Goal: Task Accomplishment & Management: Manage account settings

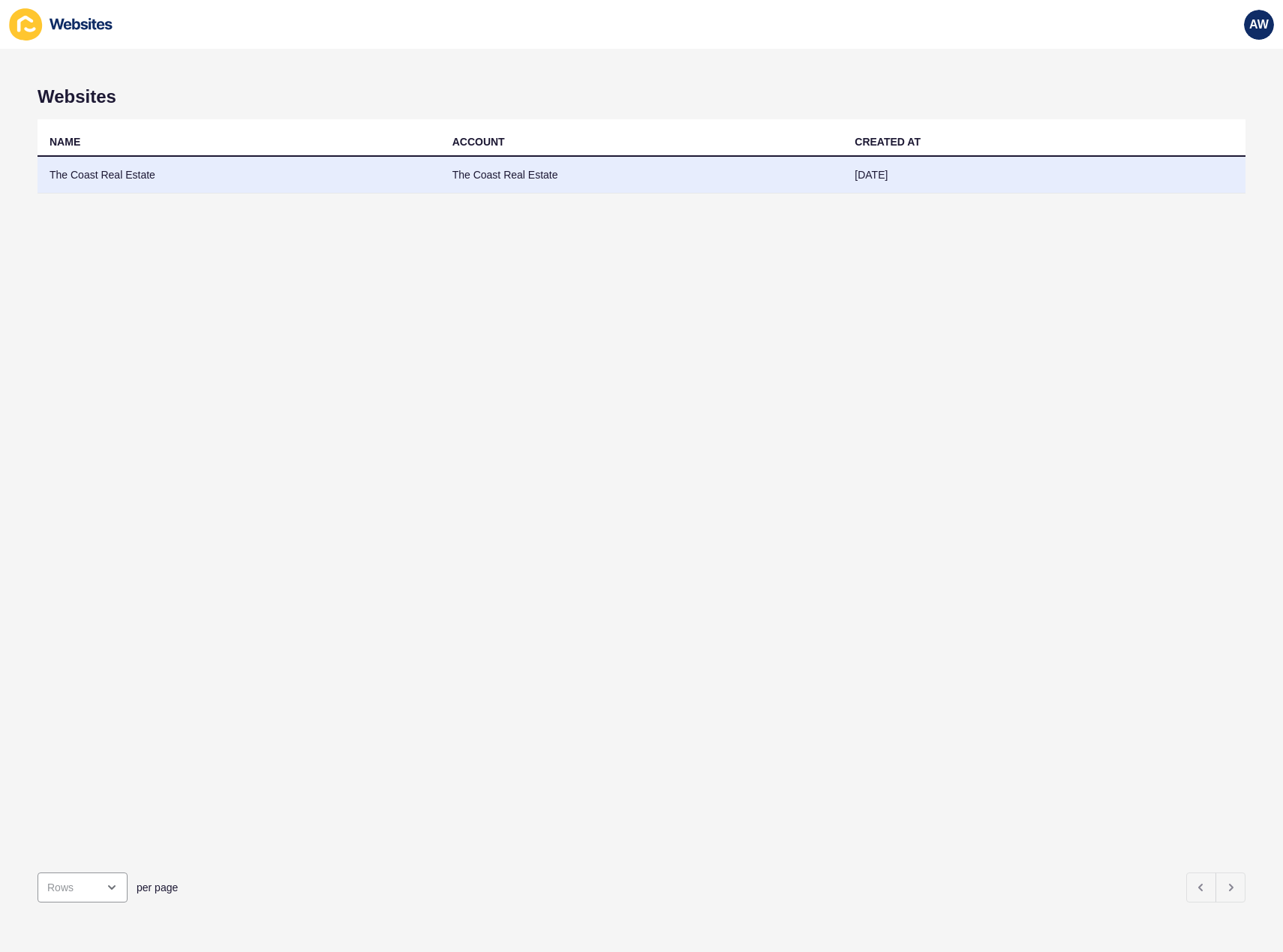
click at [263, 182] on td "The Coast Real Estate" at bounding box center [239, 174] width 403 height 36
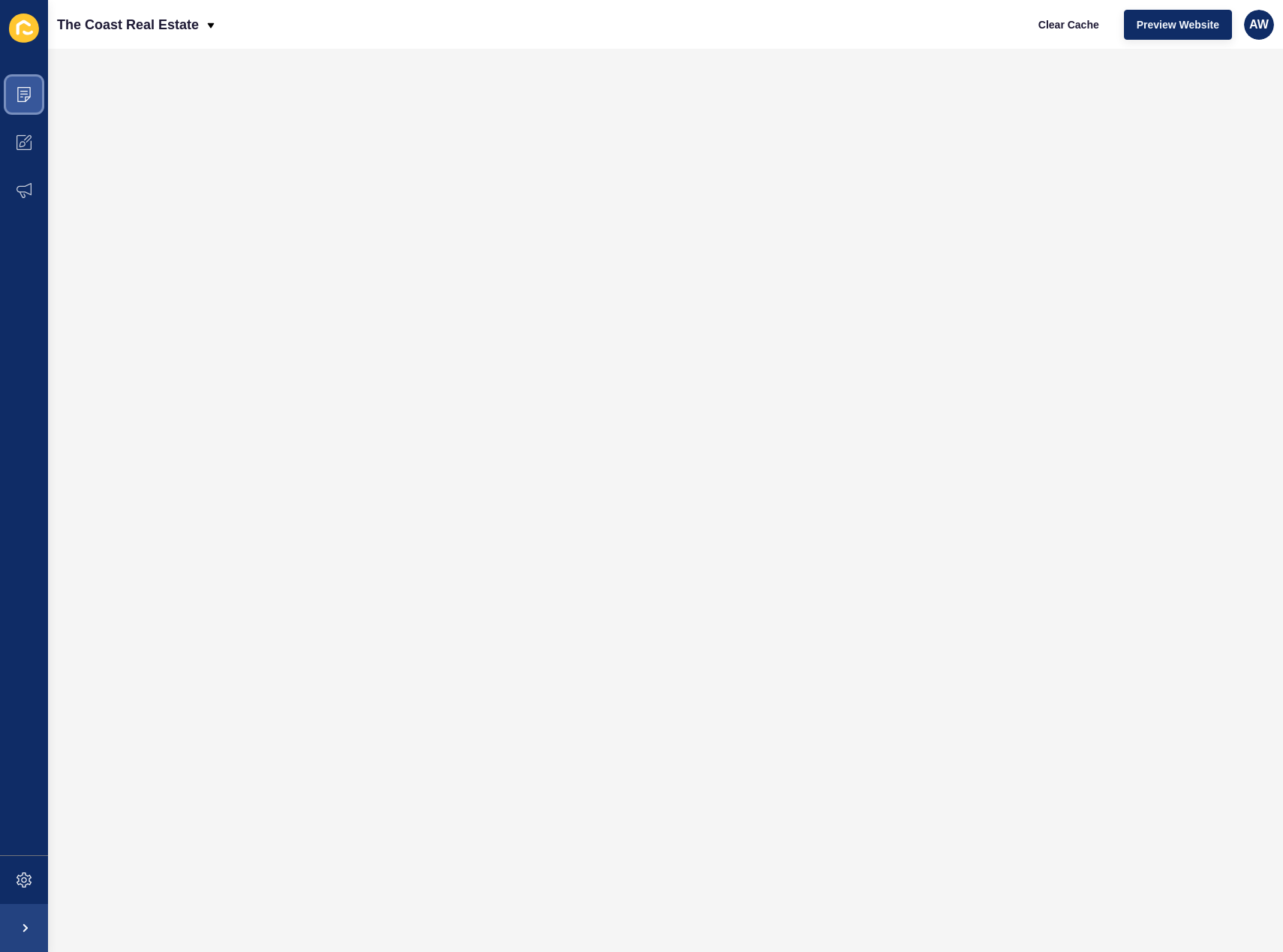
click at [13, 93] on span at bounding box center [24, 94] width 48 height 48
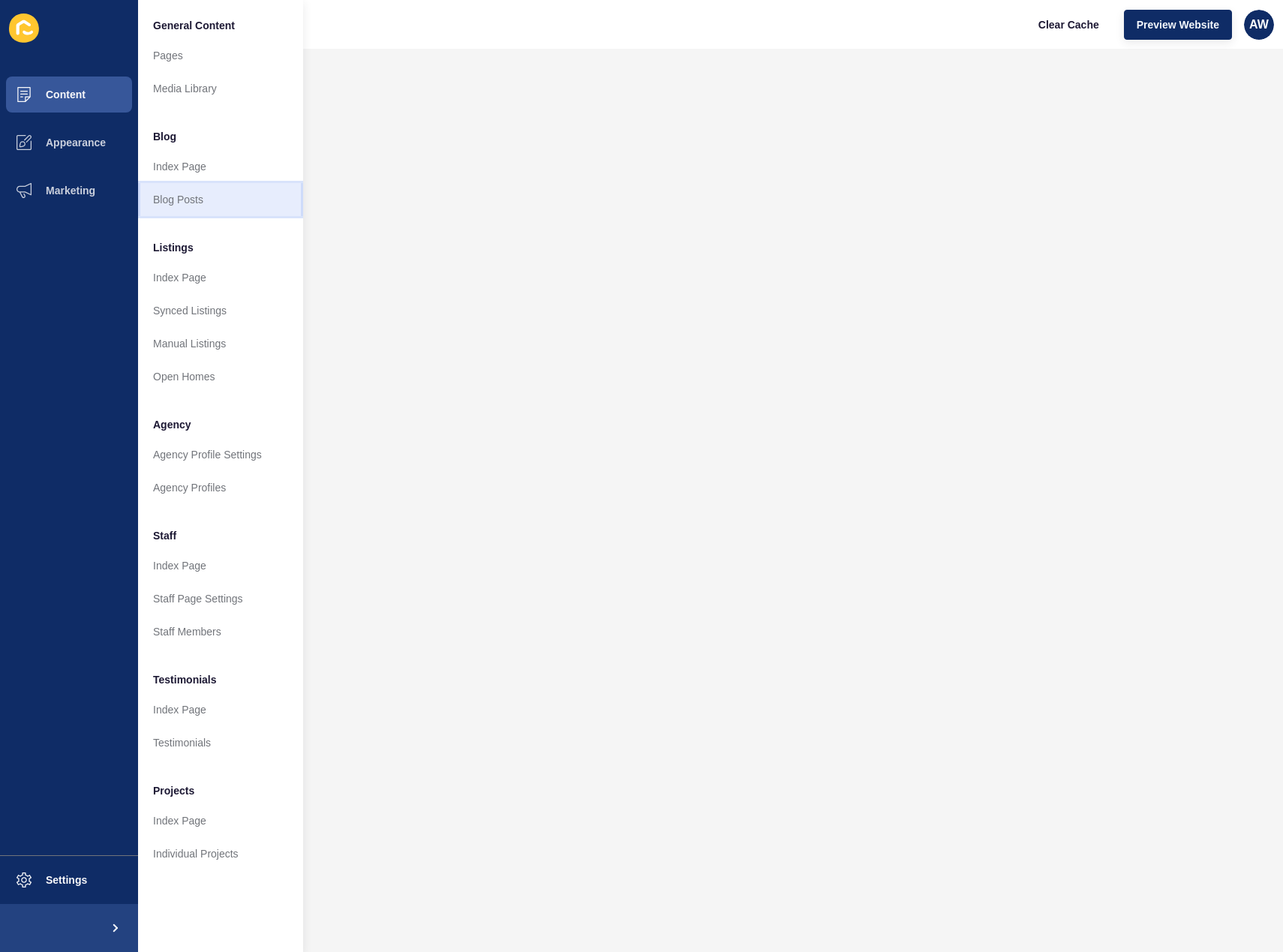
click at [192, 198] on link "Blog Posts" at bounding box center [220, 199] width 165 height 33
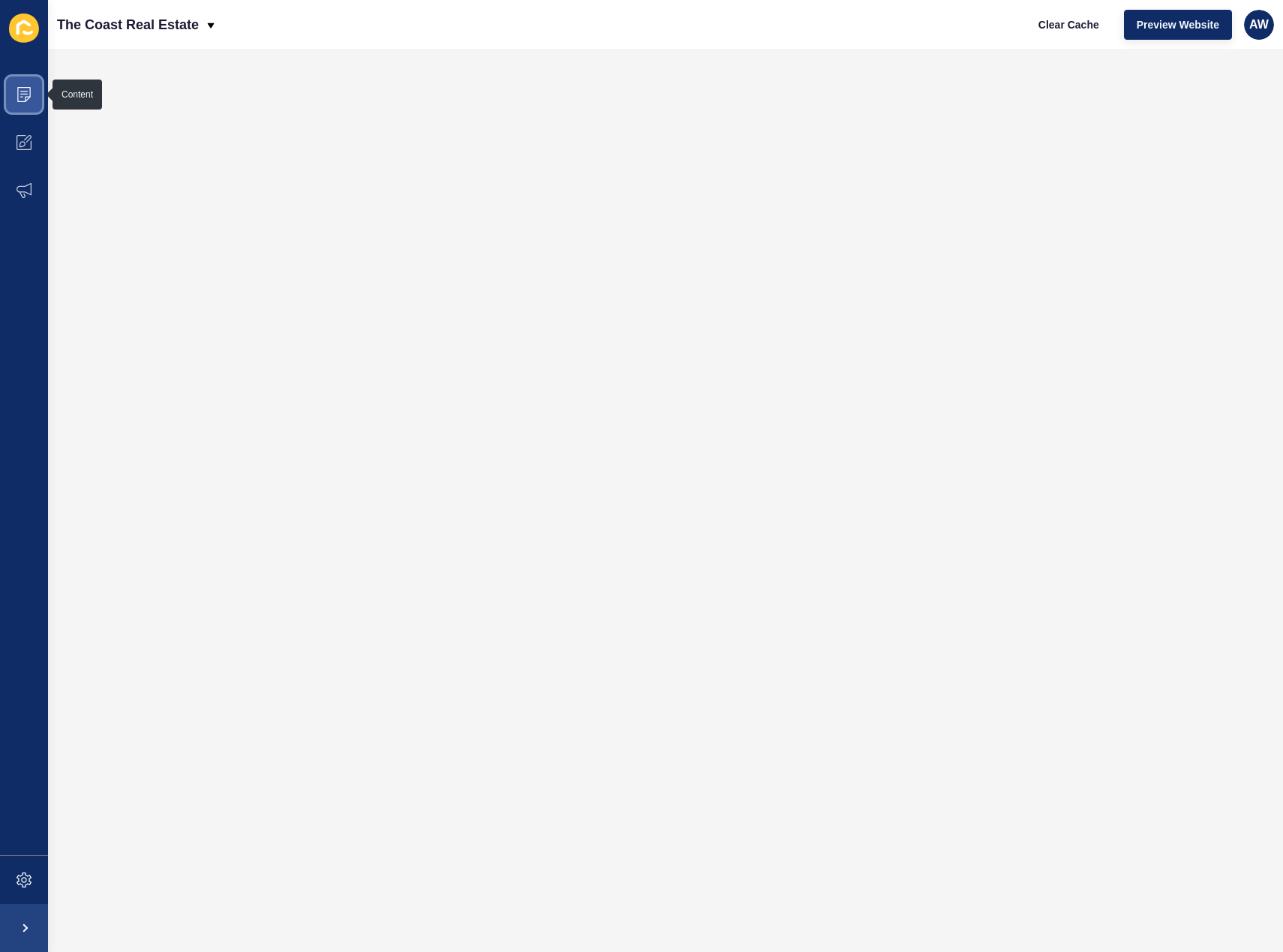
click at [26, 99] on icon at bounding box center [25, 95] width 15 height 15
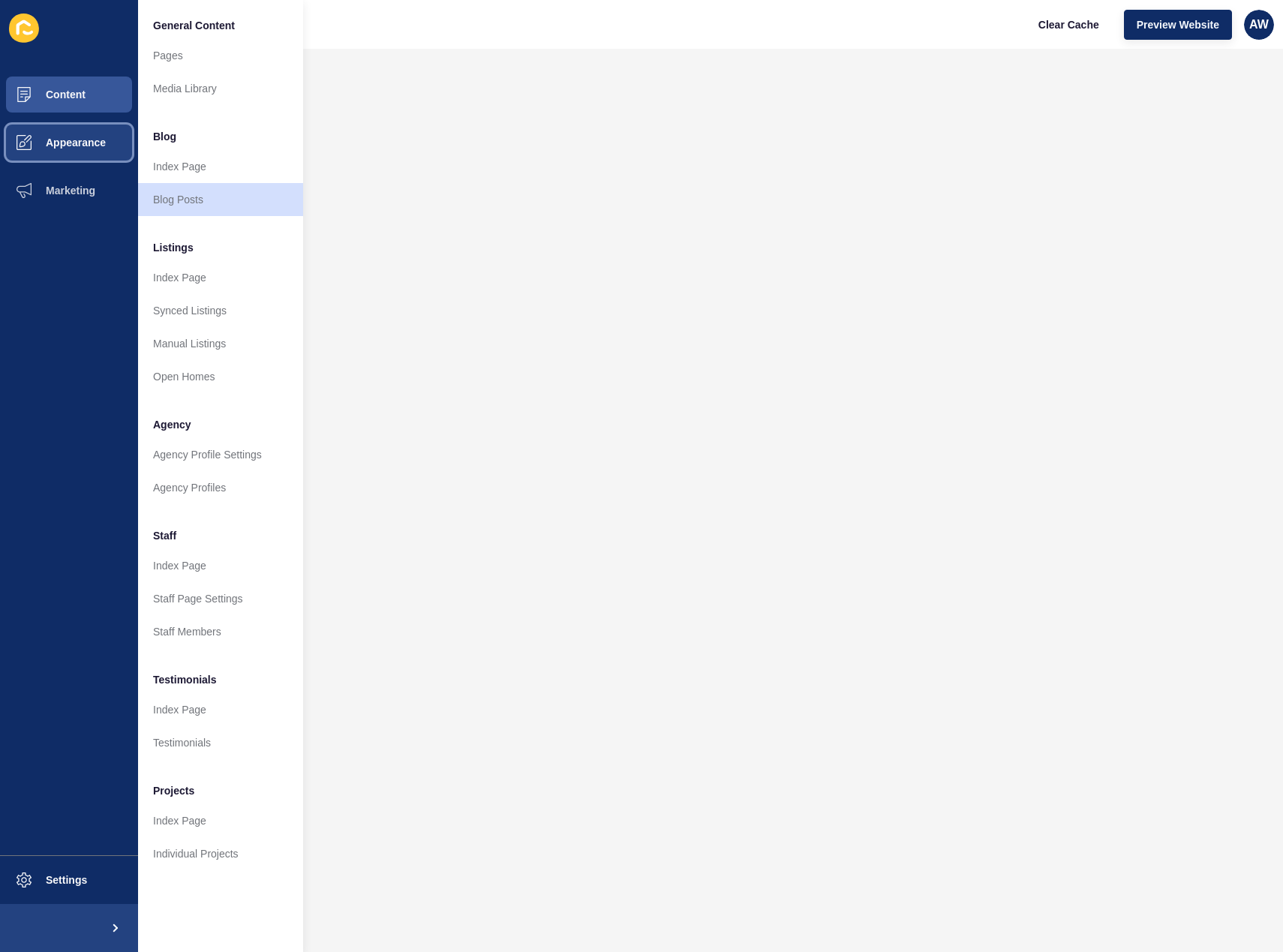
click at [90, 146] on span "Appearance" at bounding box center [52, 142] width 108 height 12
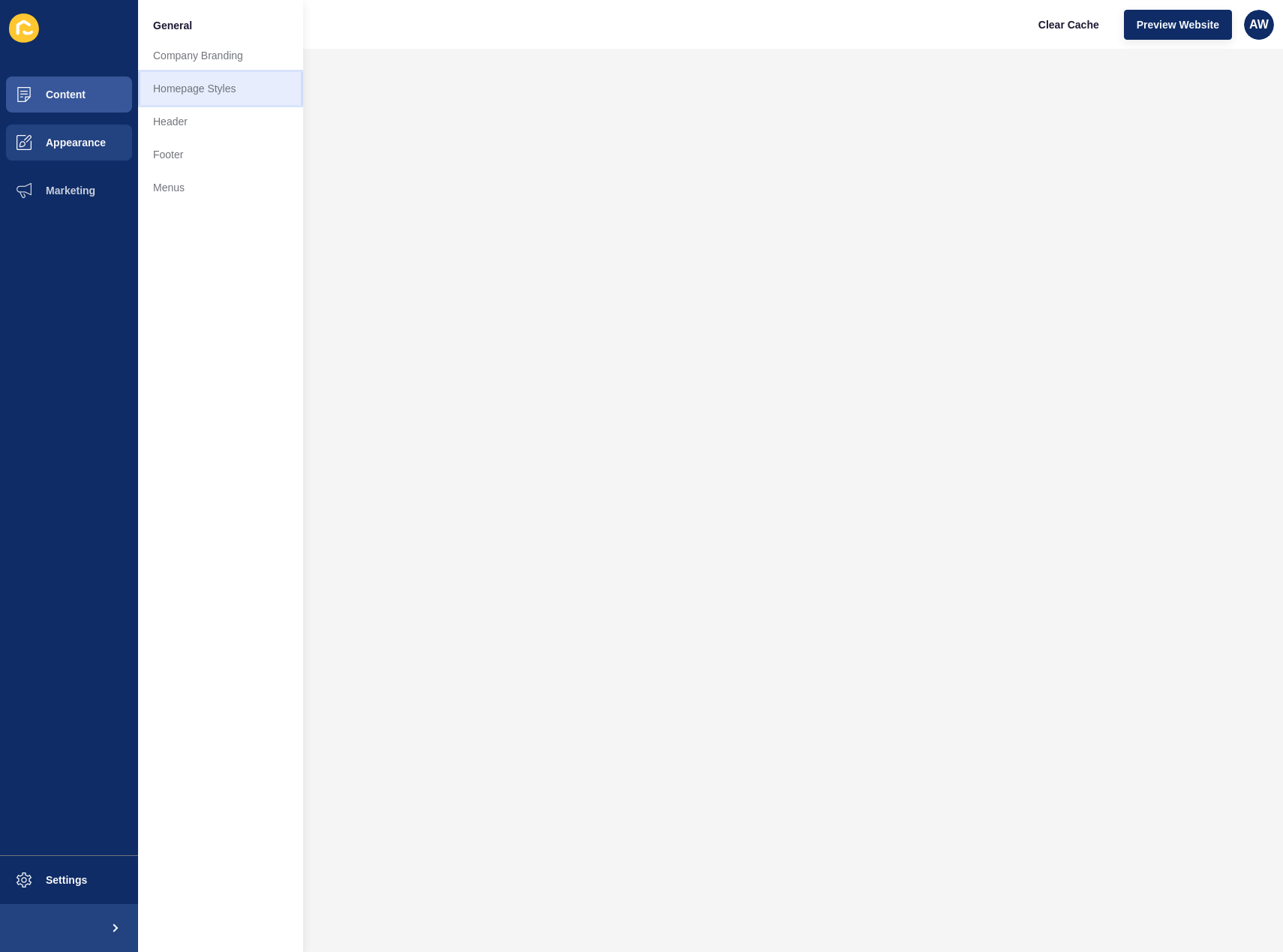
click at [183, 90] on link "Homepage Styles" at bounding box center [220, 88] width 165 height 33
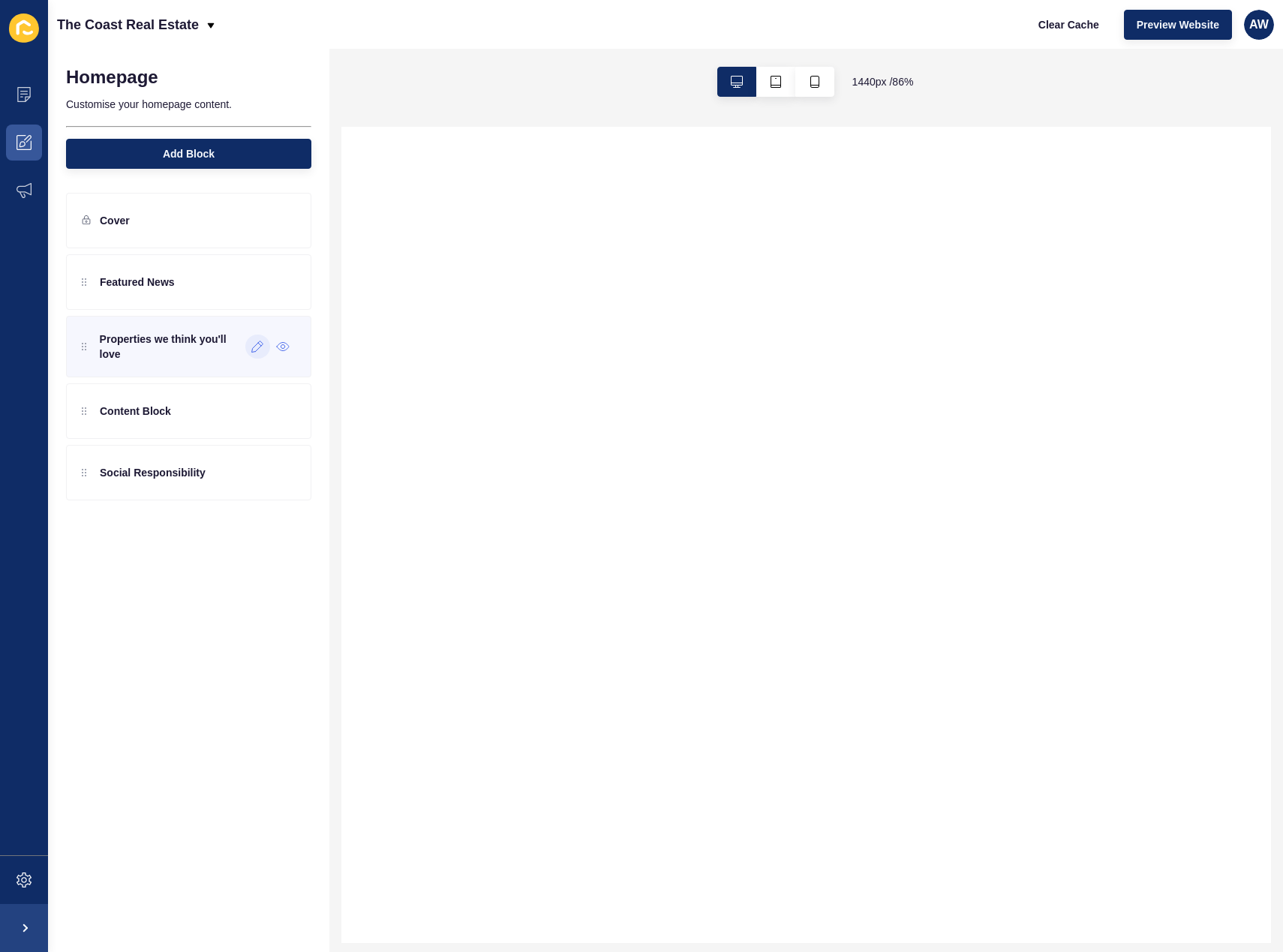
click at [263, 346] on icon at bounding box center [257, 347] width 13 height 12
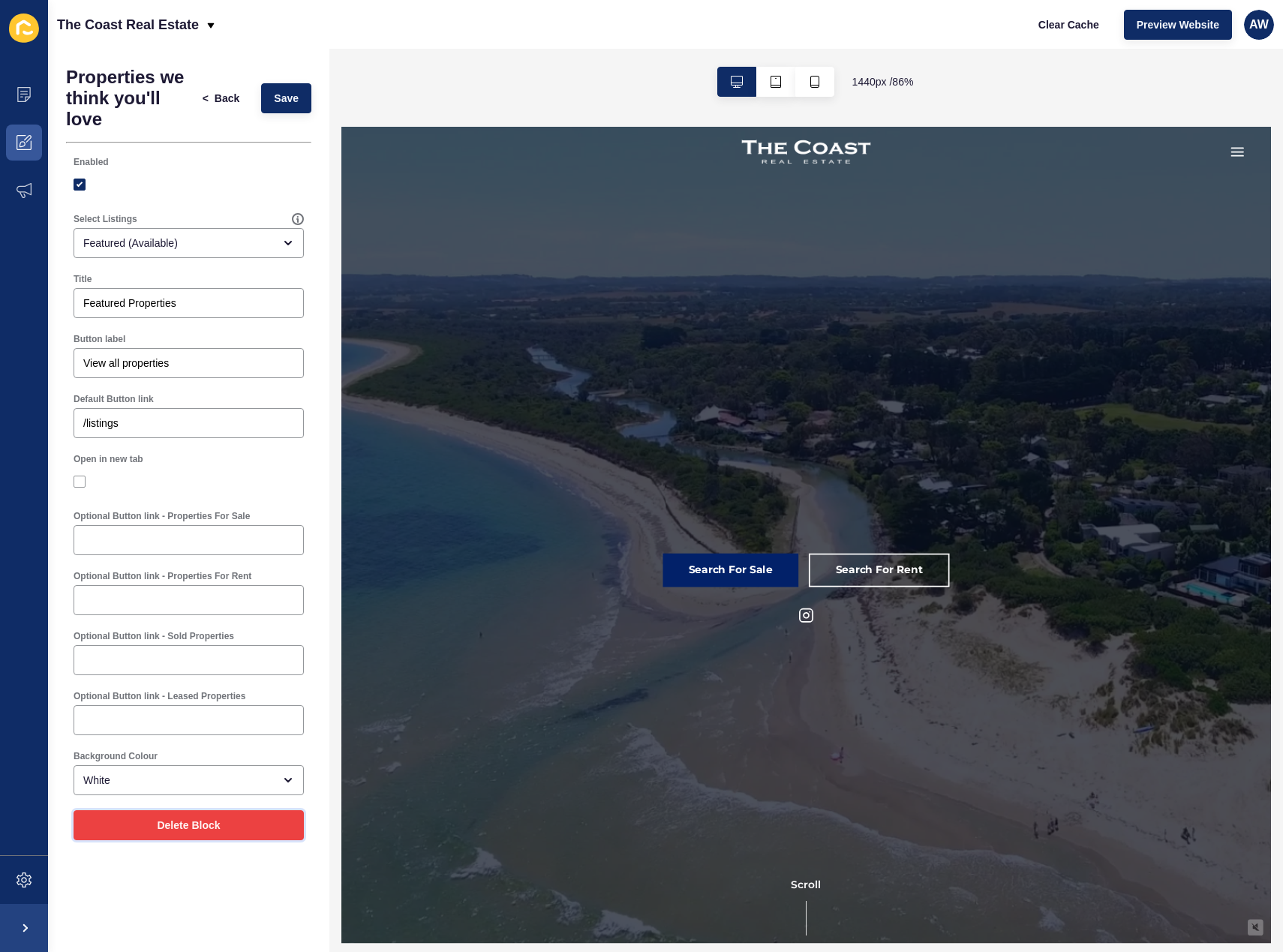
click at [205, 824] on span "Delete Block" at bounding box center [188, 825] width 63 height 15
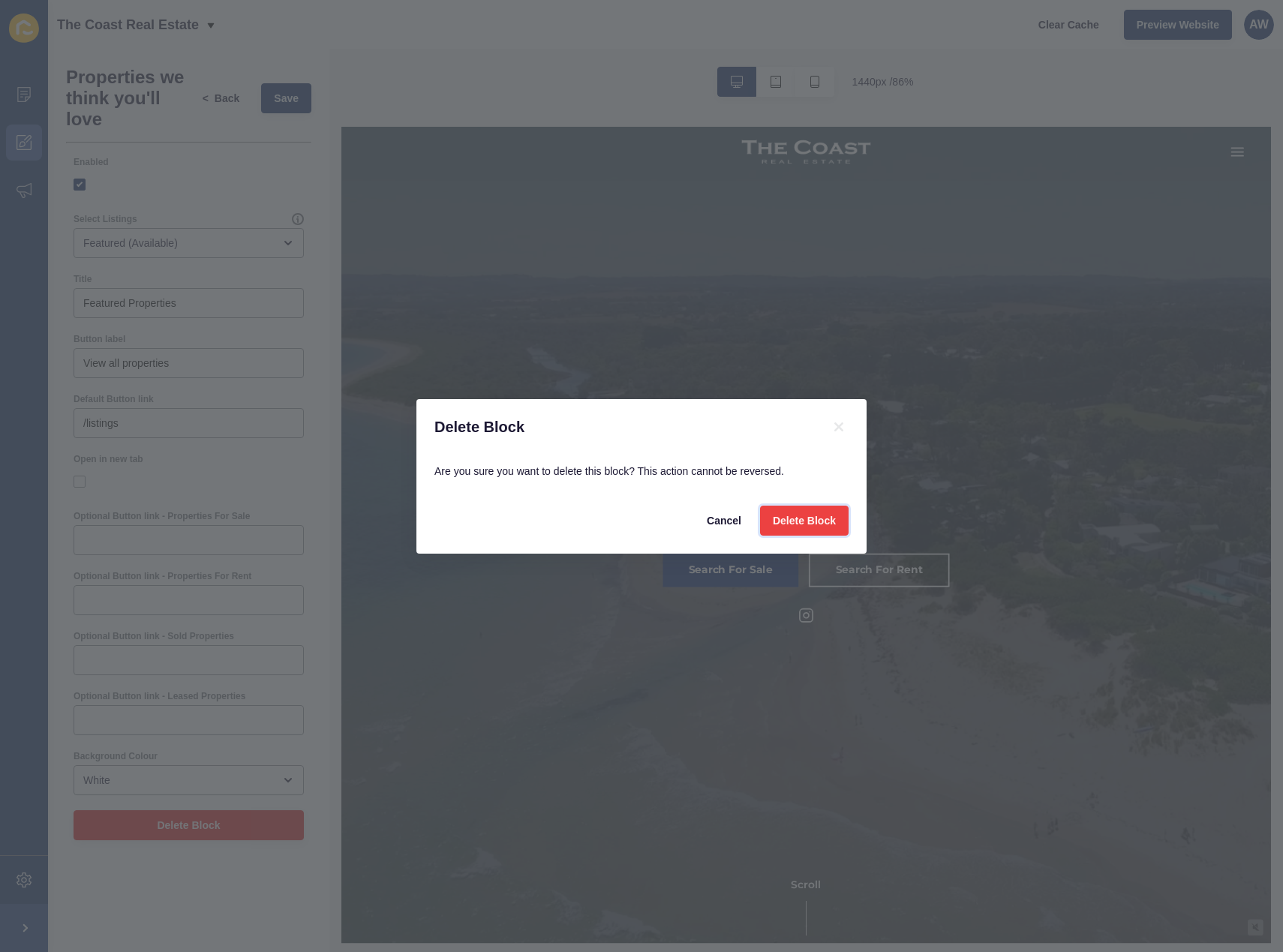
click at [814, 517] on span "Delete Block" at bounding box center [804, 521] width 63 height 15
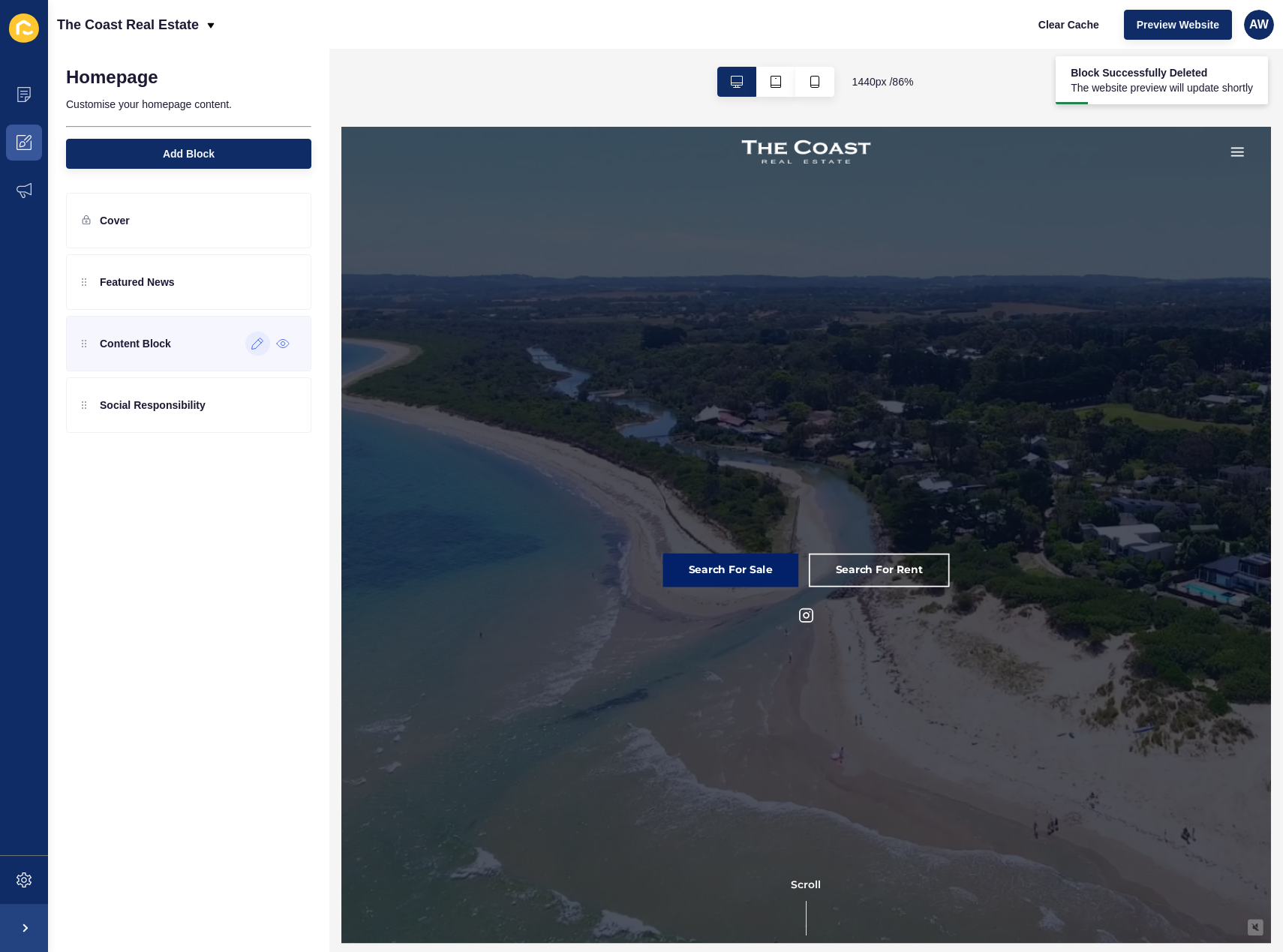
click at [256, 343] on icon at bounding box center [257, 343] width 13 height 12
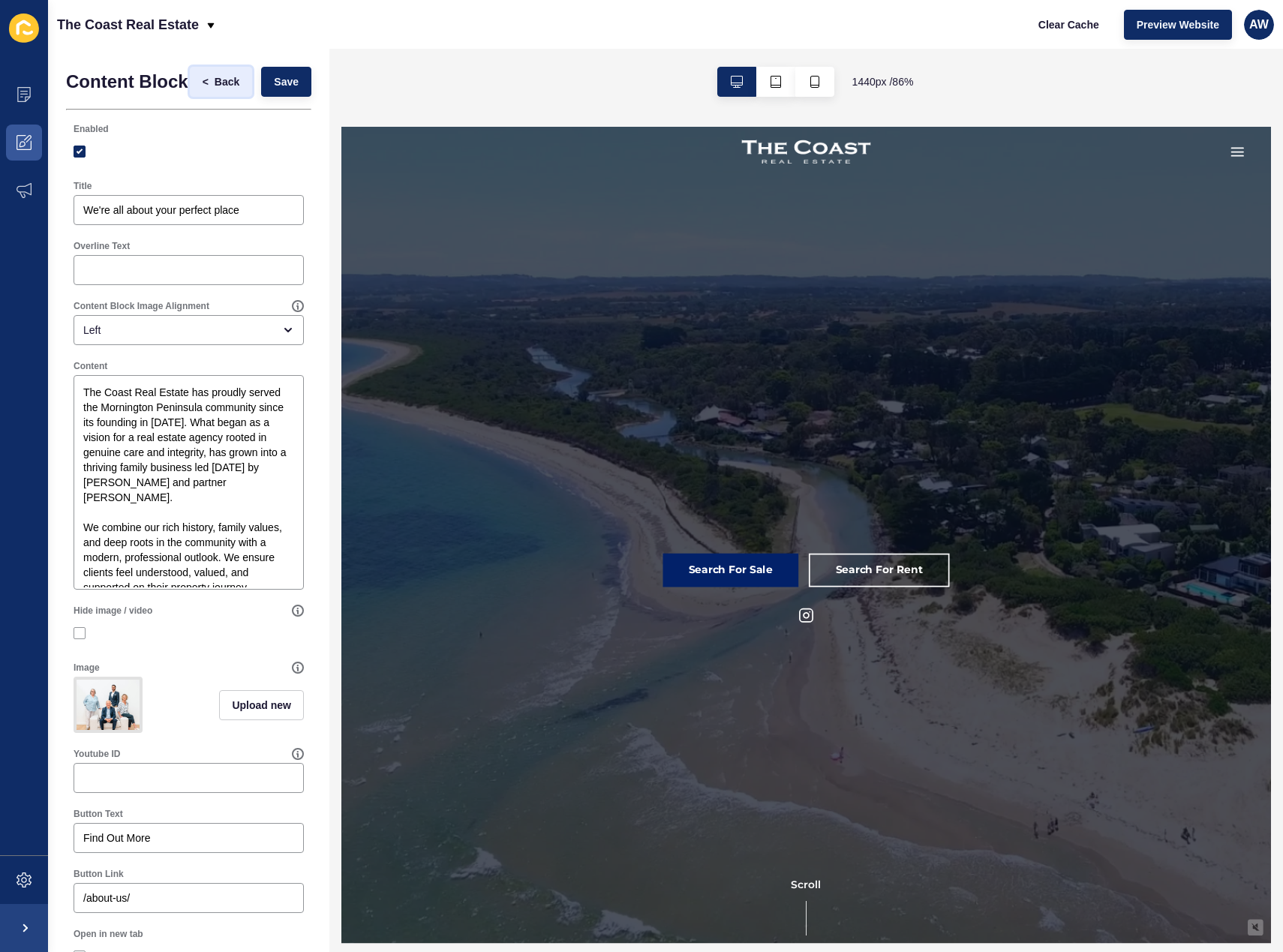
click at [215, 86] on span "Back" at bounding box center [227, 82] width 25 height 15
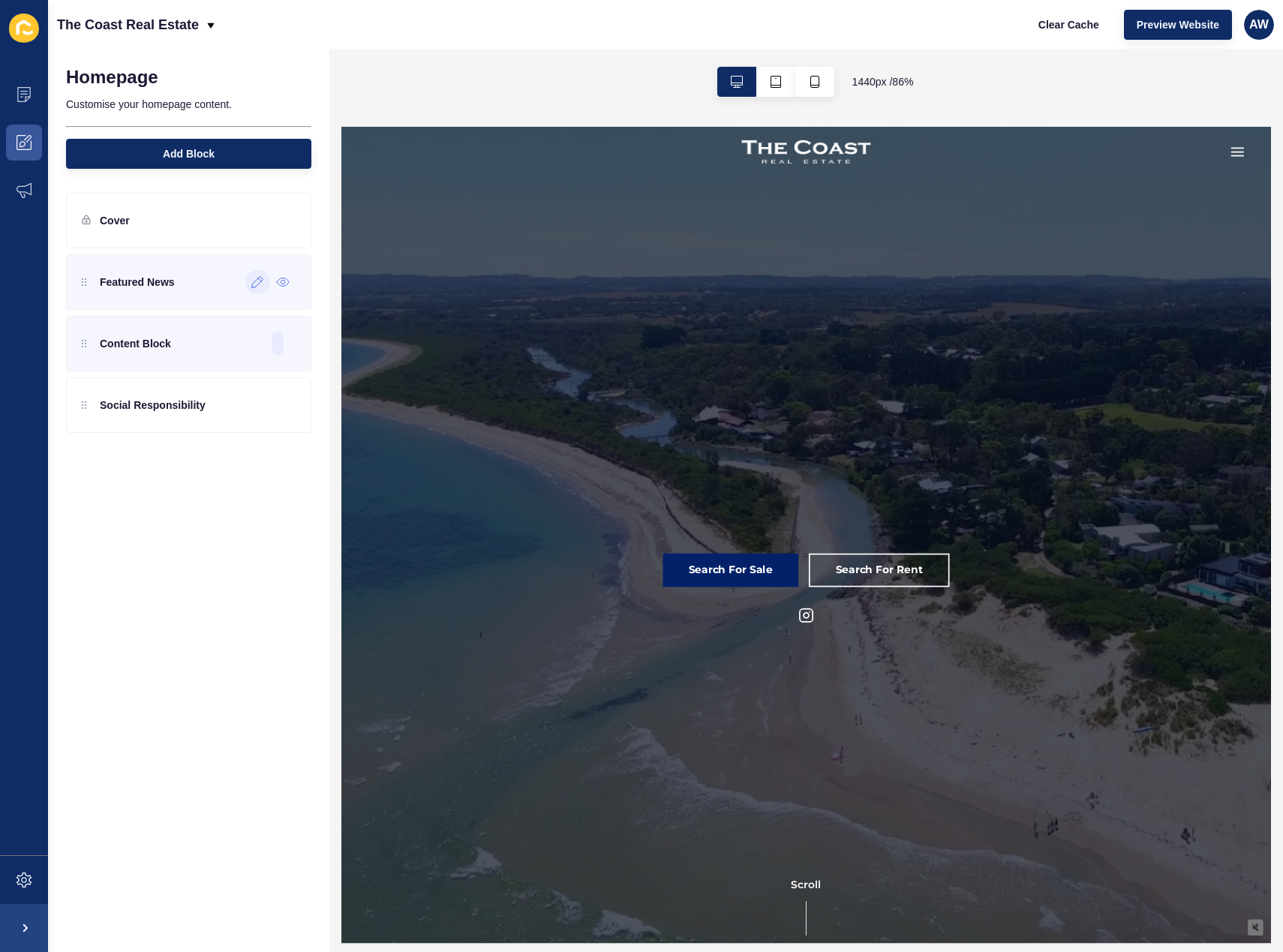
click at [256, 285] on icon at bounding box center [257, 282] width 13 height 12
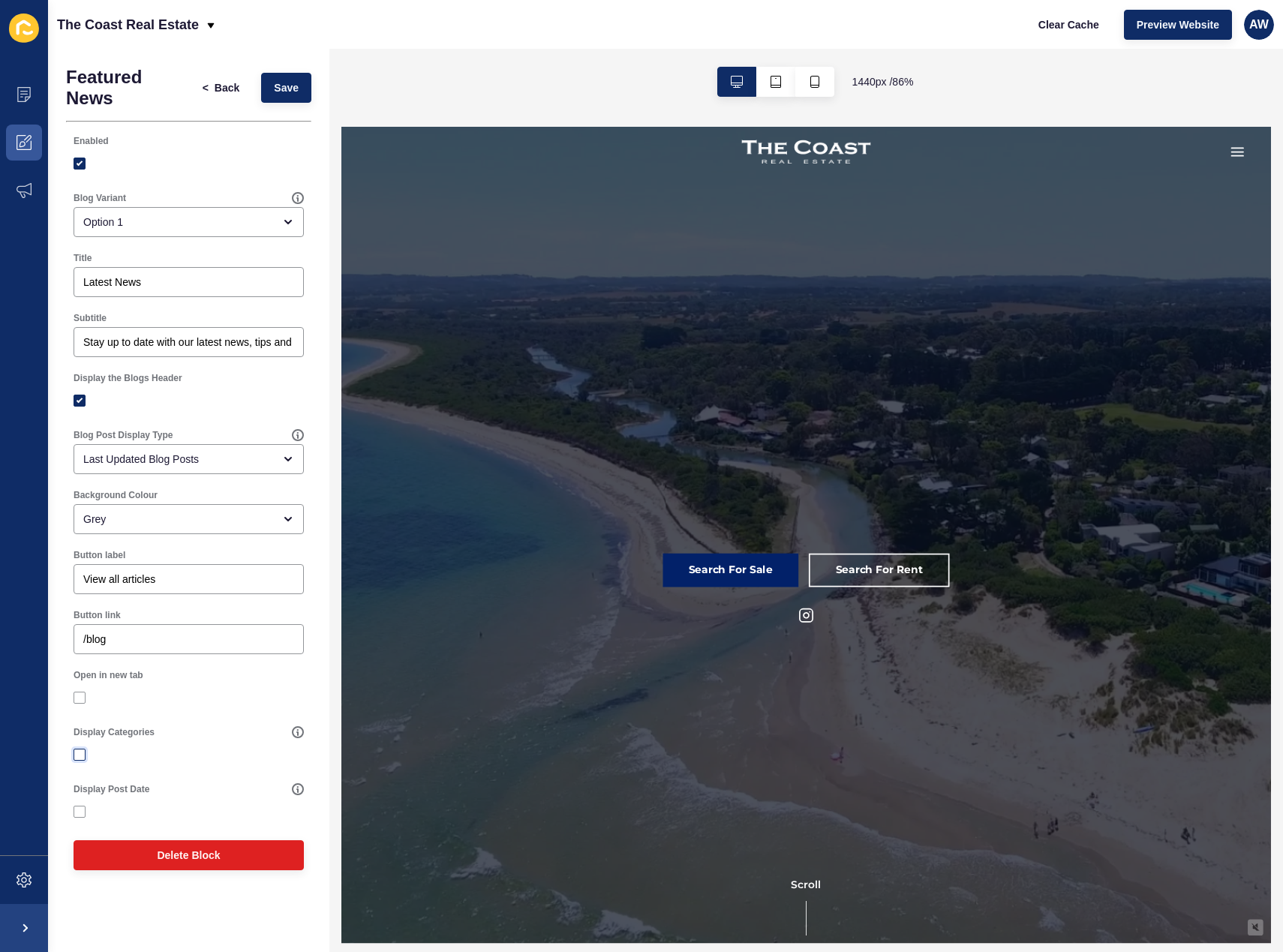
click at [78, 754] on label at bounding box center [80, 754] width 12 height 12
click at [78, 754] on input "Display Categories" at bounding box center [81, 755] width 10 height 10
checkbox input "true"
click at [287, 95] on span "Save" at bounding box center [286, 88] width 25 height 15
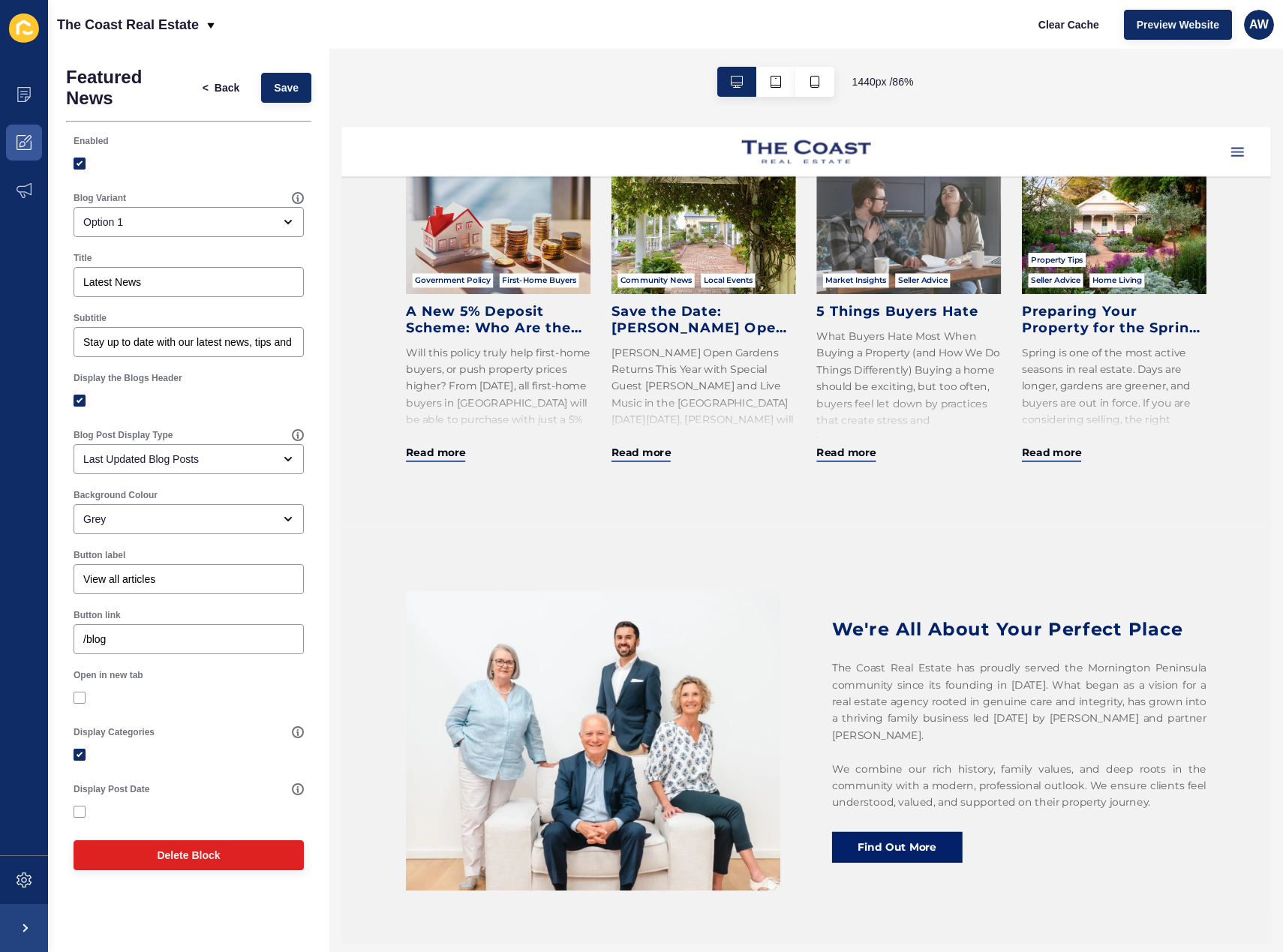
scroll to position [1125, 0]
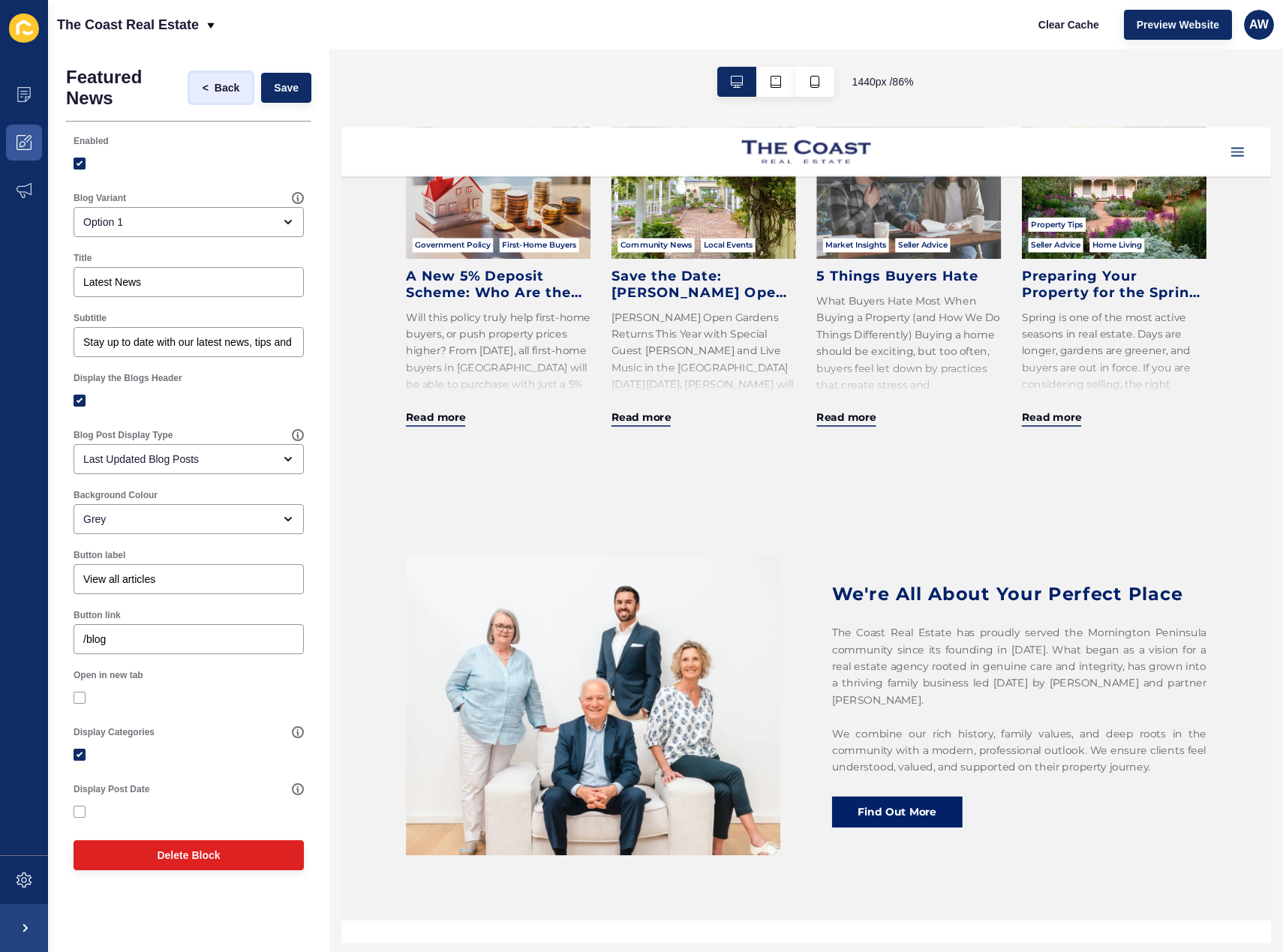
click at [231, 90] on span "Back" at bounding box center [227, 88] width 25 height 15
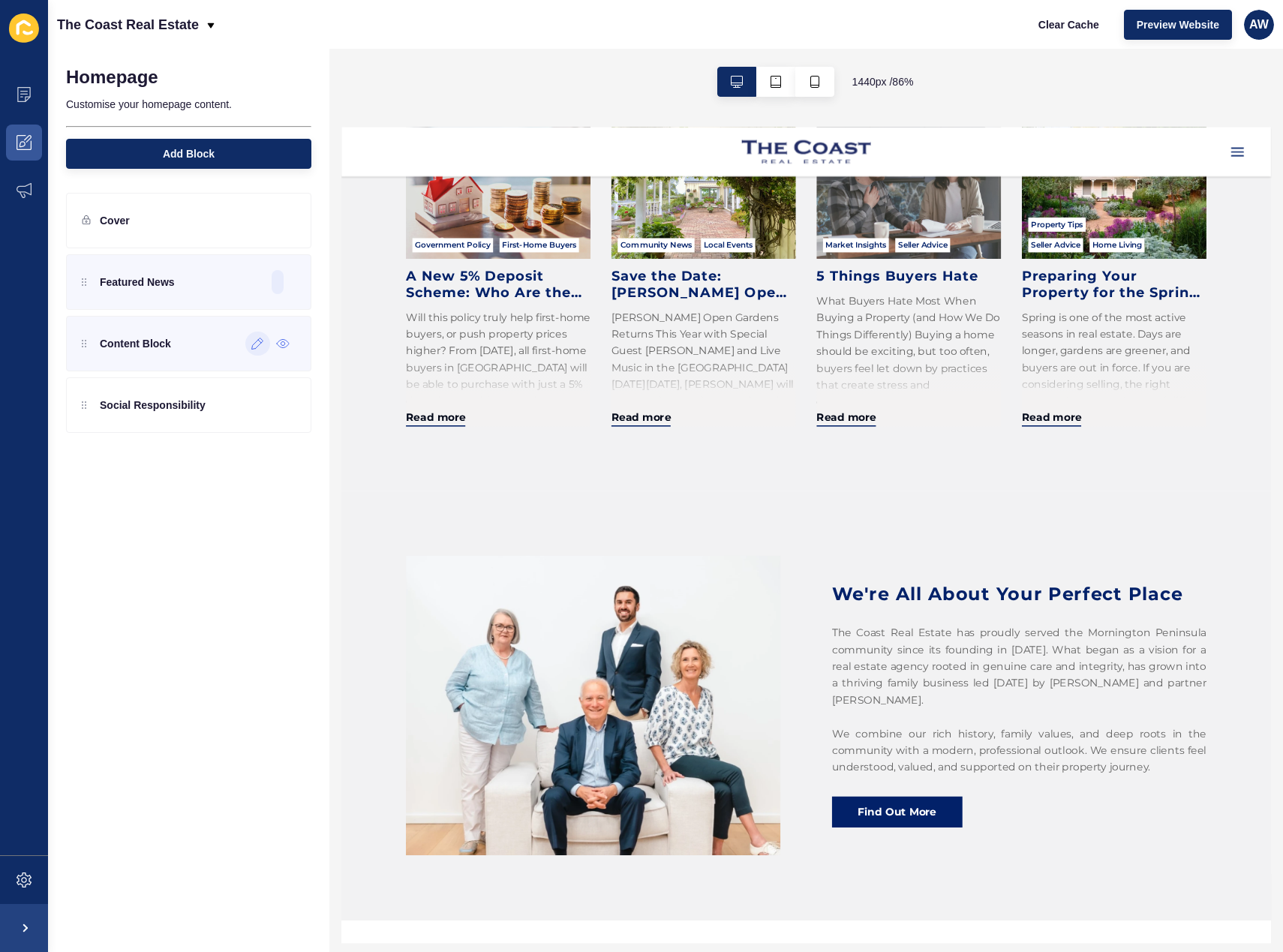
click at [255, 348] on icon at bounding box center [257, 343] width 13 height 12
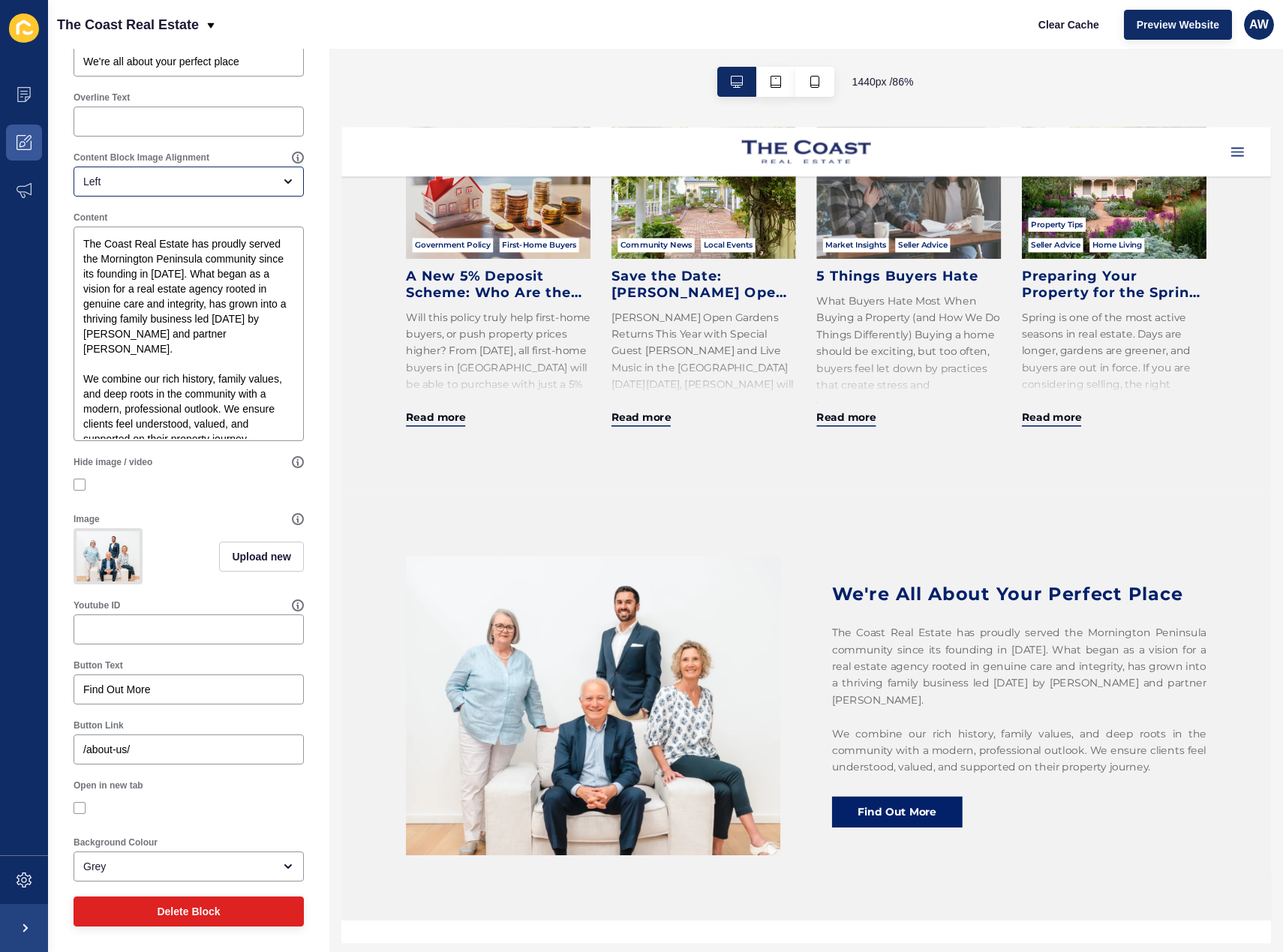
scroll to position [172, 0]
click at [158, 877] on div "Grey" at bounding box center [189, 866] width 230 height 30
click at [130, 795] on span "White" at bounding box center [183, 796] width 195 height 15
type input "White"
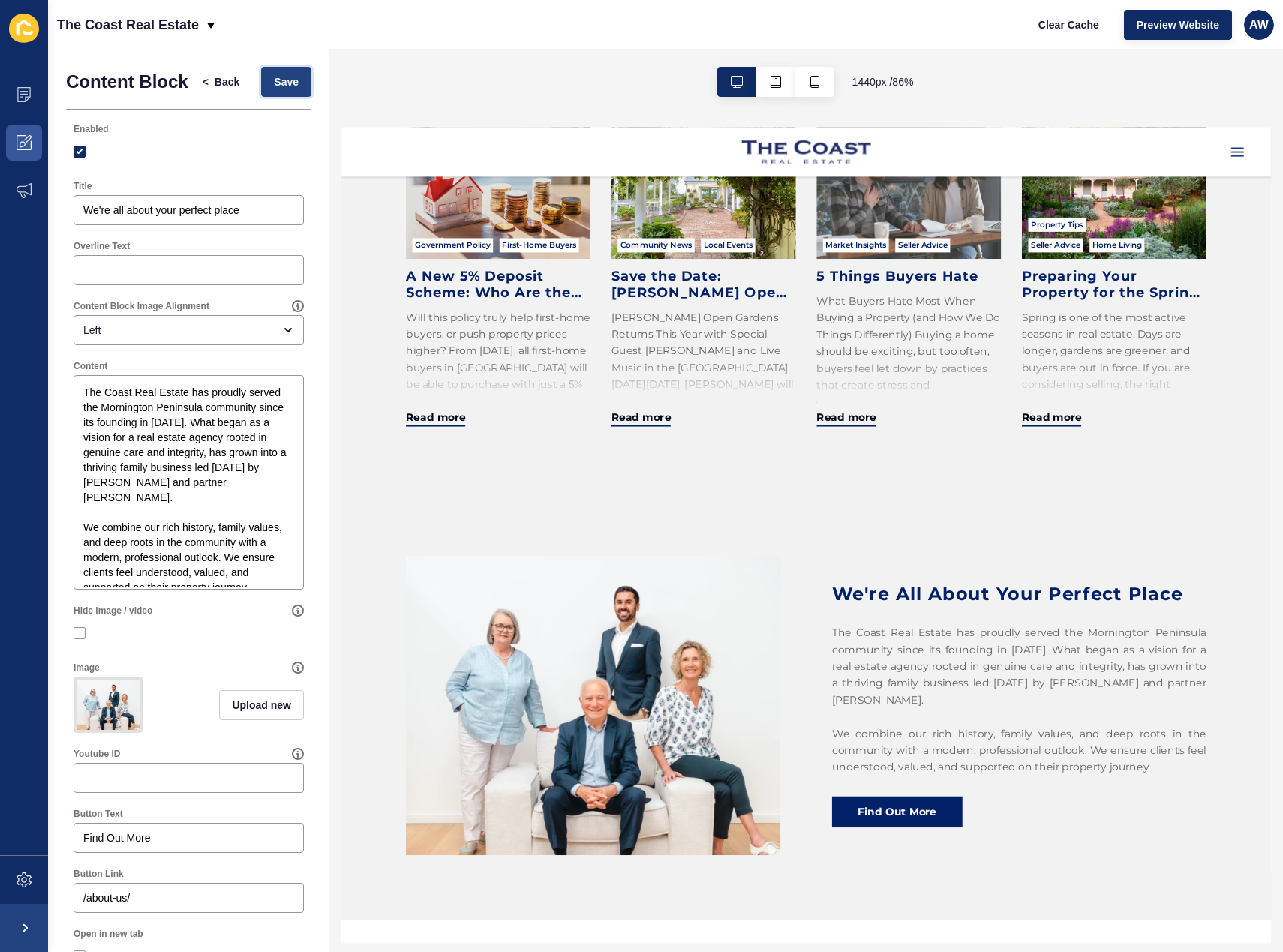
click at [274, 88] on span "Save" at bounding box center [286, 82] width 25 height 15
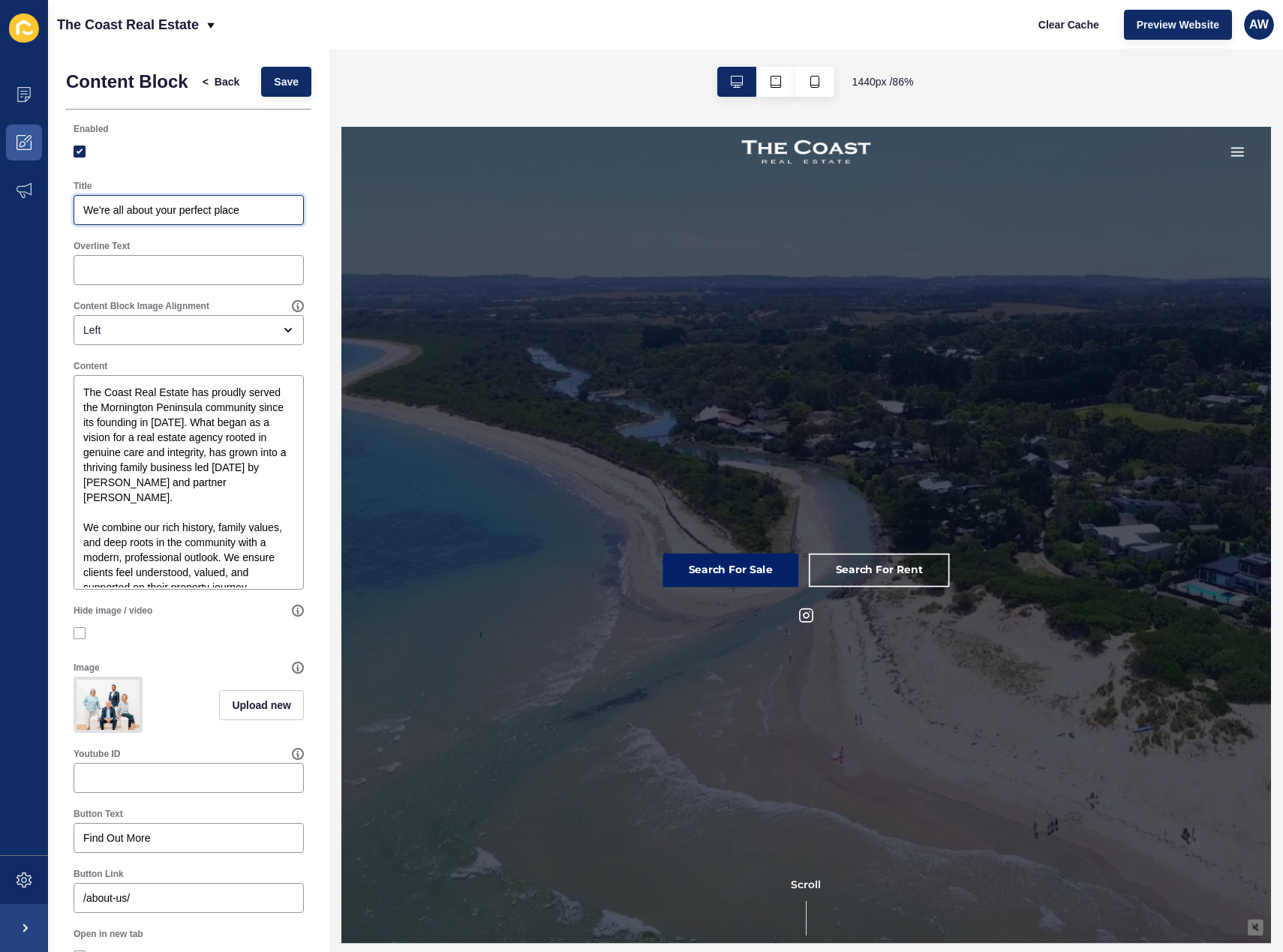
click at [195, 217] on input "We're all about your perfect place" at bounding box center [188, 211] width 211 height 15
click at [161, 217] on input "We're all about your perfect place" at bounding box center [188, 211] width 211 height 15
click at [261, 217] on input "We're all about *your perfect place" at bounding box center [188, 211] width 211 height 15
click at [276, 90] on span "Save" at bounding box center [286, 82] width 25 height 15
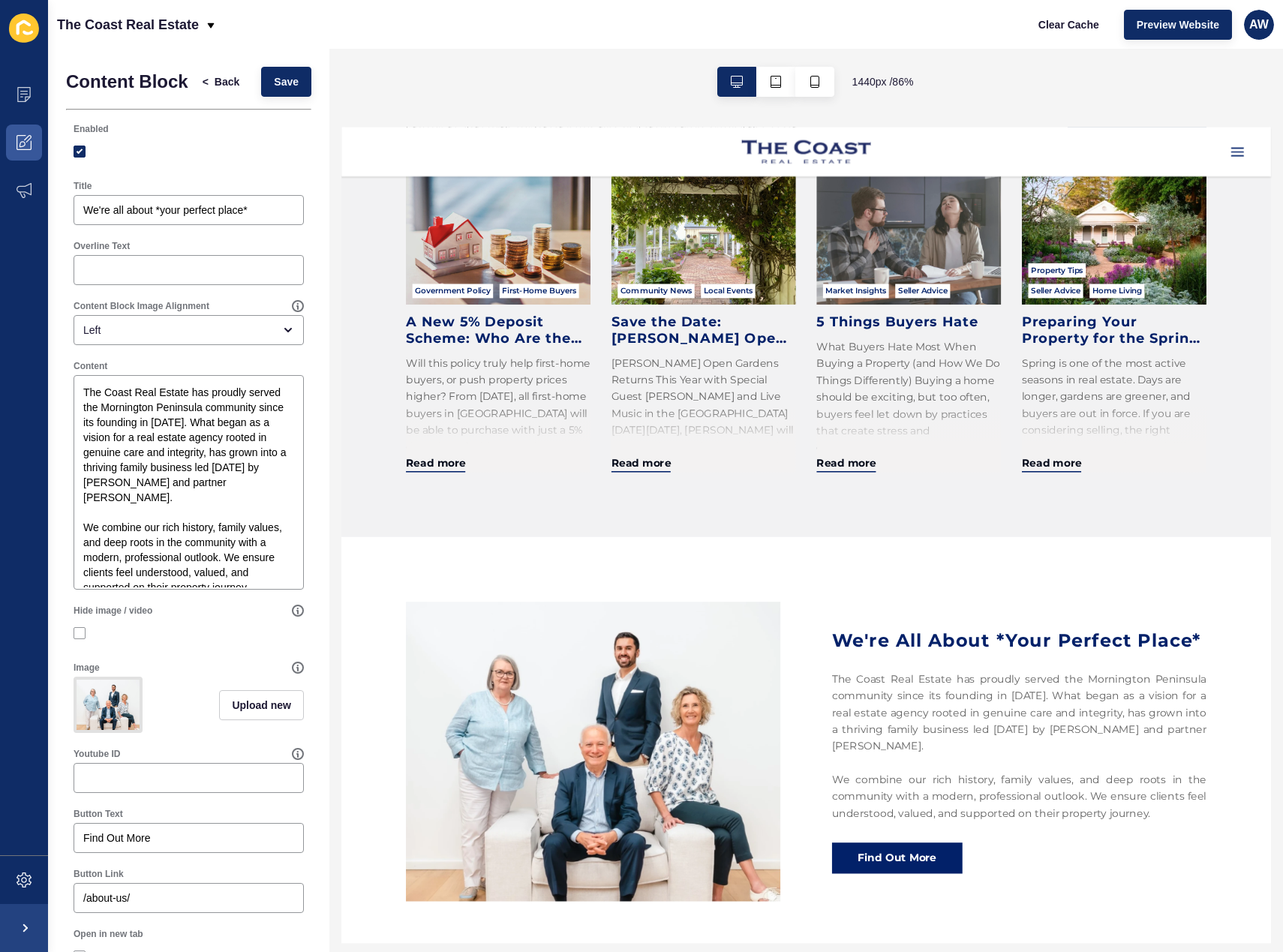
scroll to position [1125, 0]
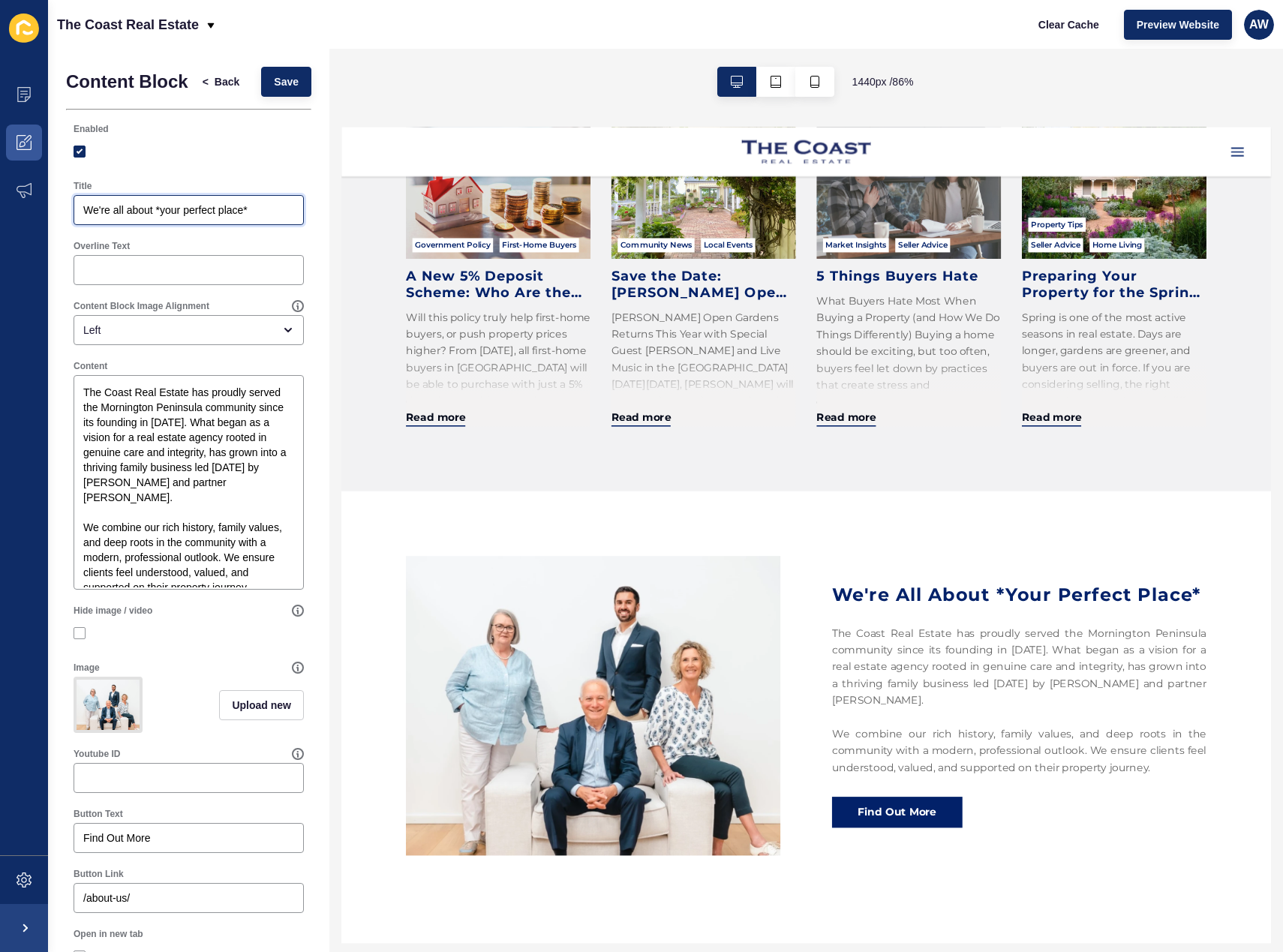
click at [168, 217] on input "We're all about *your perfect place*" at bounding box center [188, 211] width 211 height 15
click at [263, 217] on input "We're all about your perfect place*" at bounding box center [188, 211] width 211 height 15
type input "We're all about your perfect place"
click at [196, 274] on div at bounding box center [189, 270] width 230 height 30
click at [91, 252] on label "Overline Text" at bounding box center [101, 246] width 57 height 12
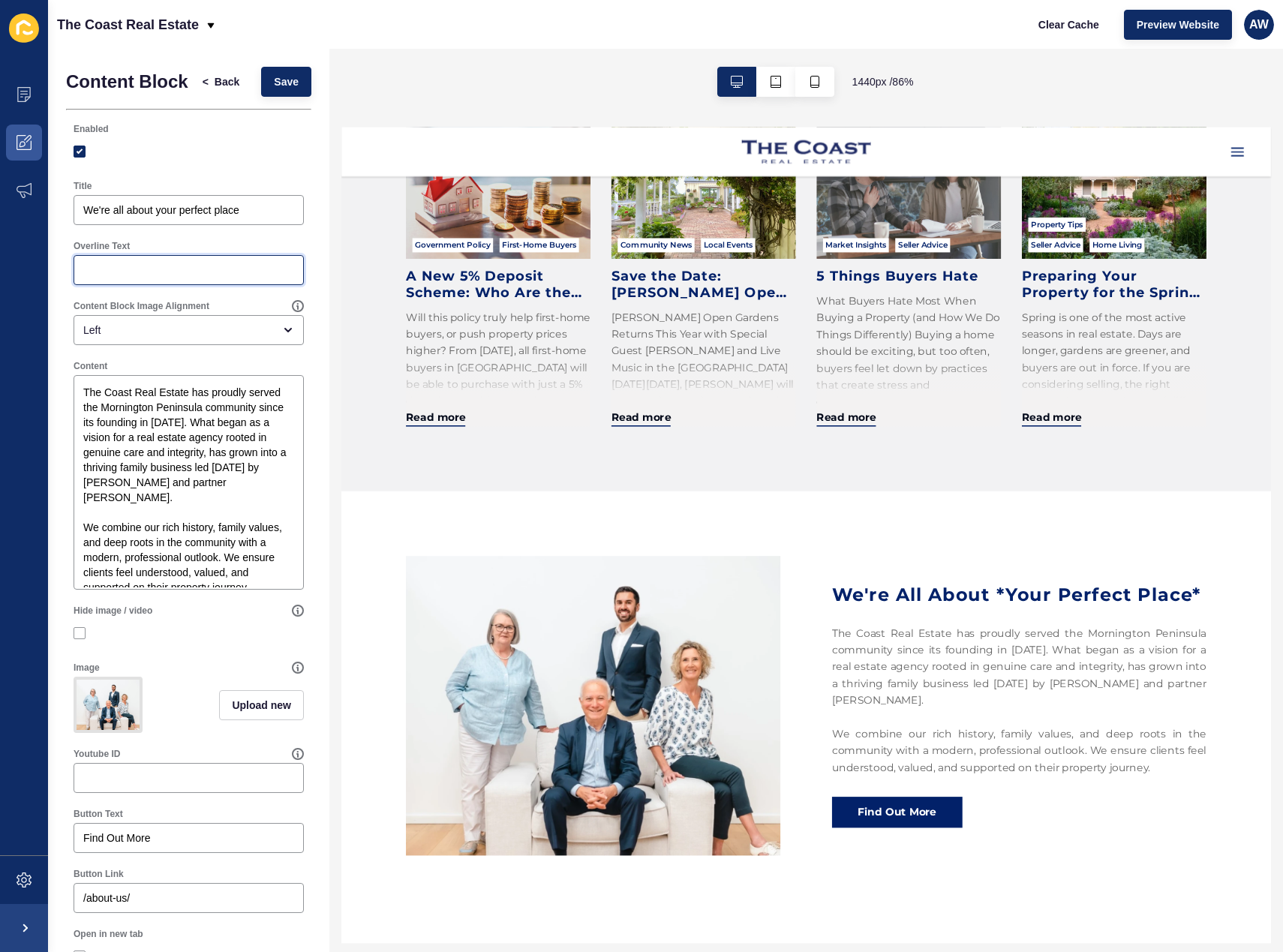
click at [91, 262] on input "Overline Text" at bounding box center [188, 270] width 211 height 15
click at [104, 277] on input "Overline Text" at bounding box center [188, 270] width 211 height 15
type input "test"
click at [274, 90] on span "Save" at bounding box center [286, 82] width 25 height 15
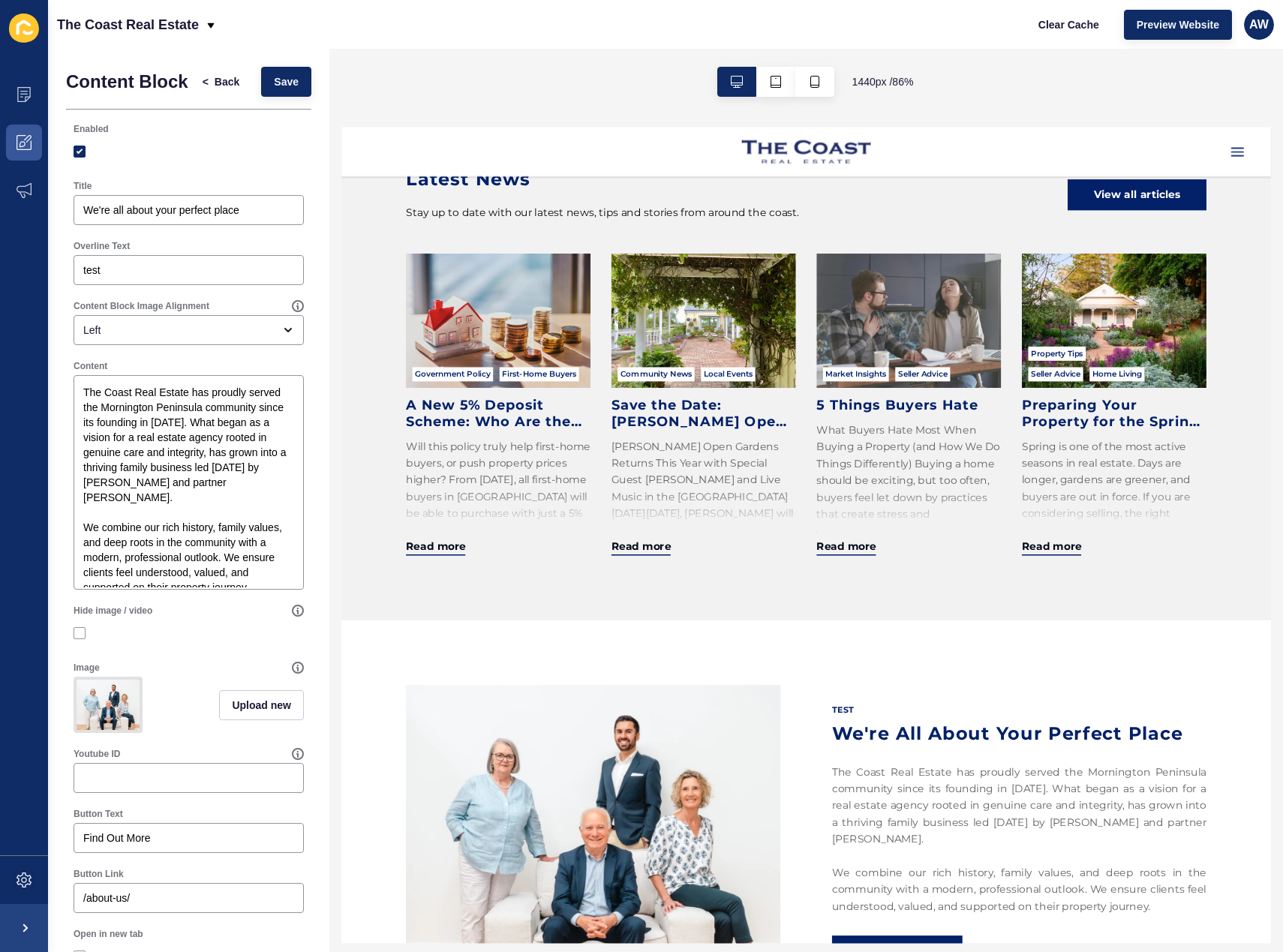
scroll to position [1425, 0]
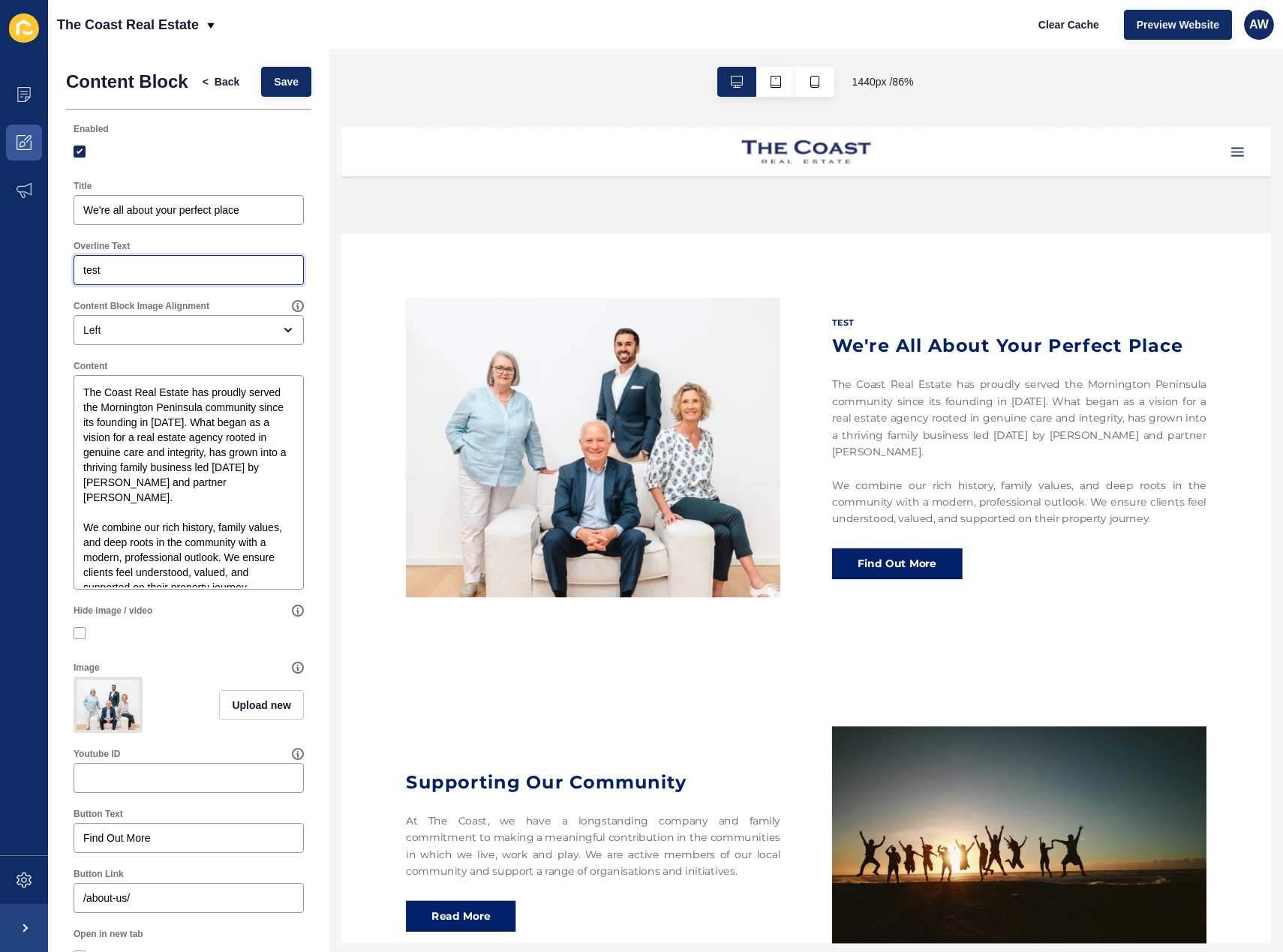
drag, startPoint x: 107, startPoint y: 282, endPoint x: 10, endPoint y: 282, distance: 97.0
click at [10, 282] on div "Content Appearance Marketing Settings The Coast Real Estate Clear Cache Preview…" at bounding box center [641, 476] width 1283 height 952
click at [292, 165] on div at bounding box center [189, 151] width 230 height 27
click at [282, 90] on span "Save" at bounding box center [286, 82] width 25 height 15
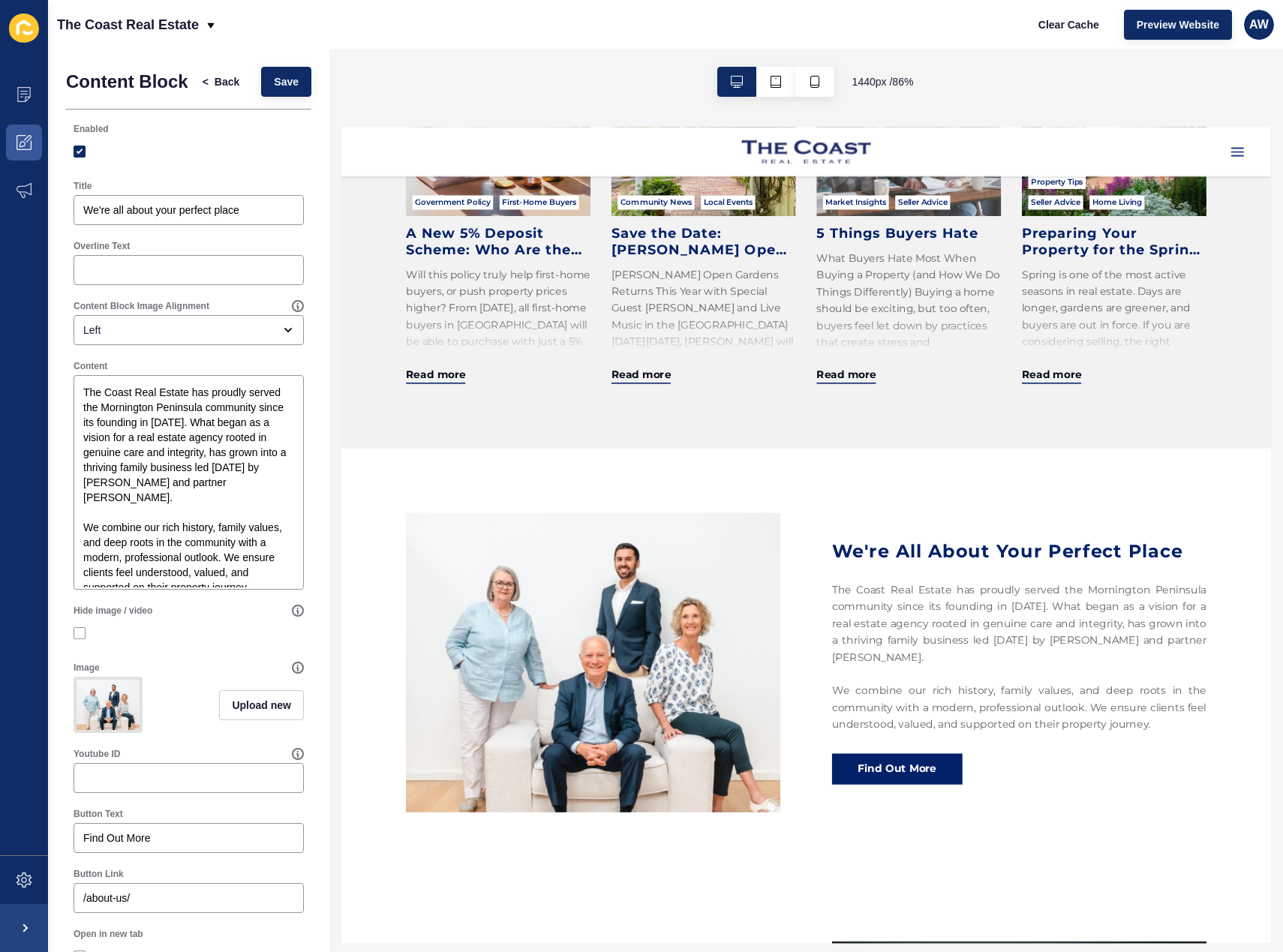
scroll to position [1174, 0]
click at [271, 96] on button "Save" at bounding box center [286, 81] width 50 height 30
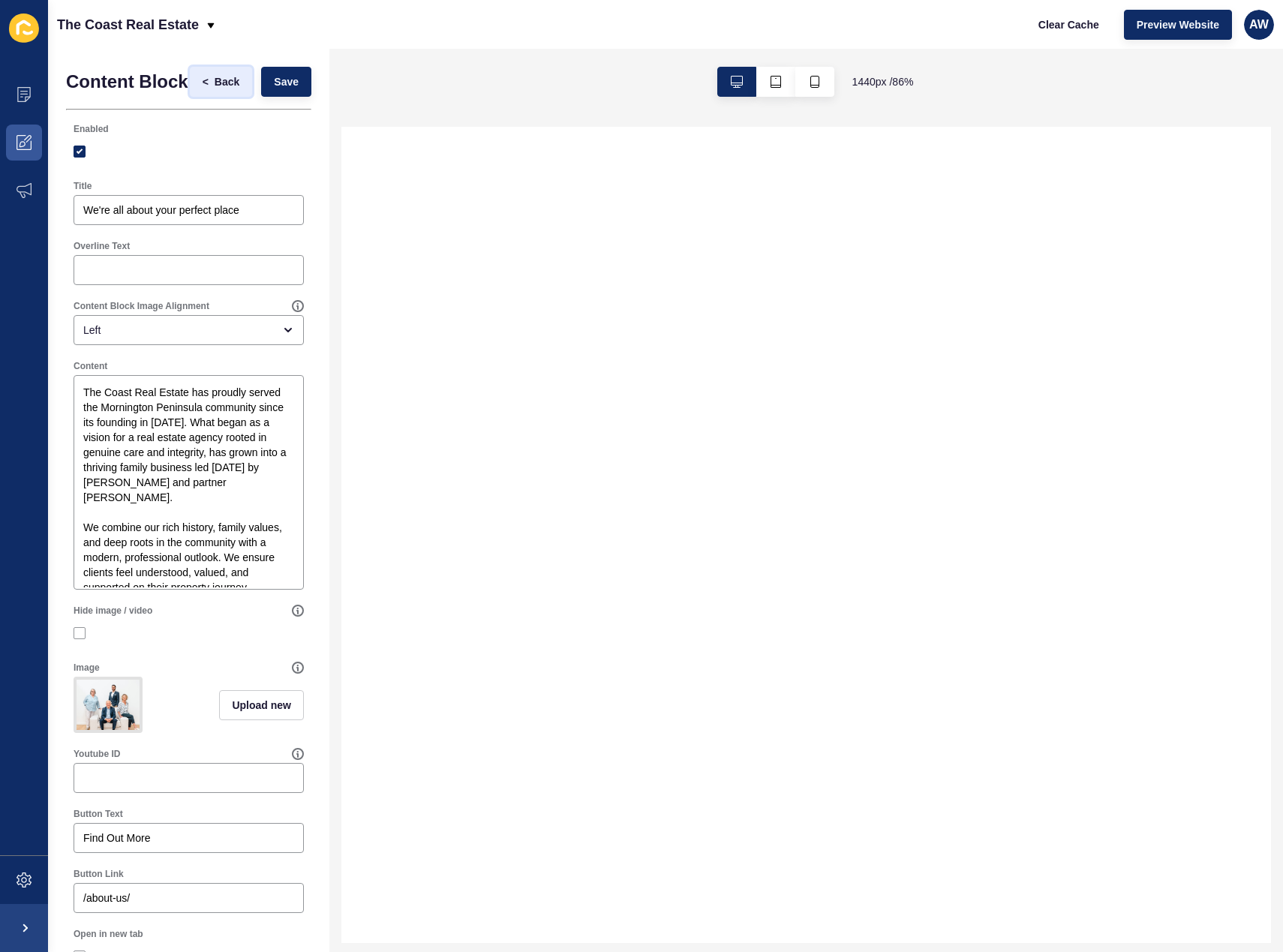
click at [215, 86] on span "Back" at bounding box center [227, 82] width 25 height 15
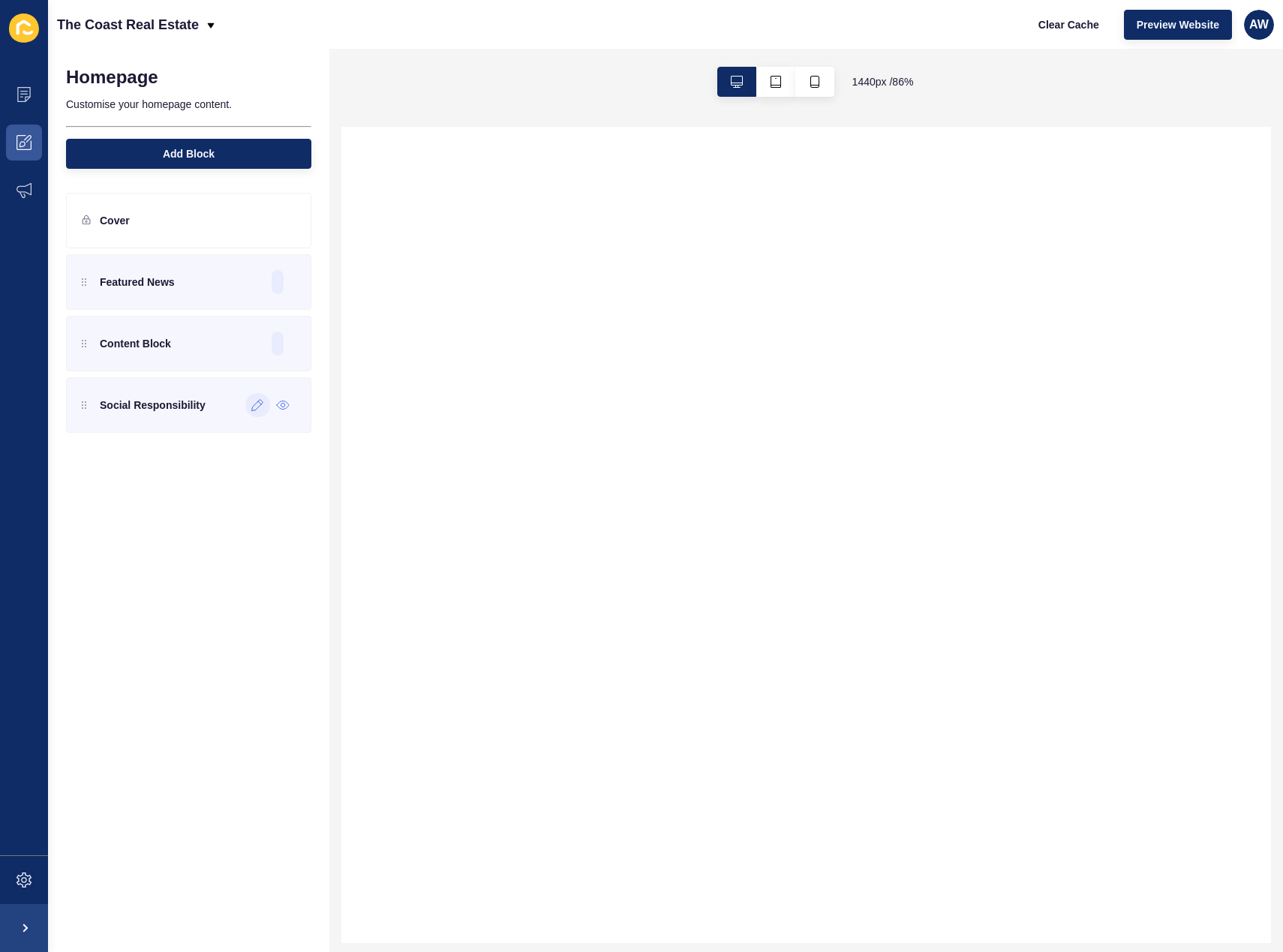
click at [253, 408] on icon at bounding box center [257, 405] width 13 height 12
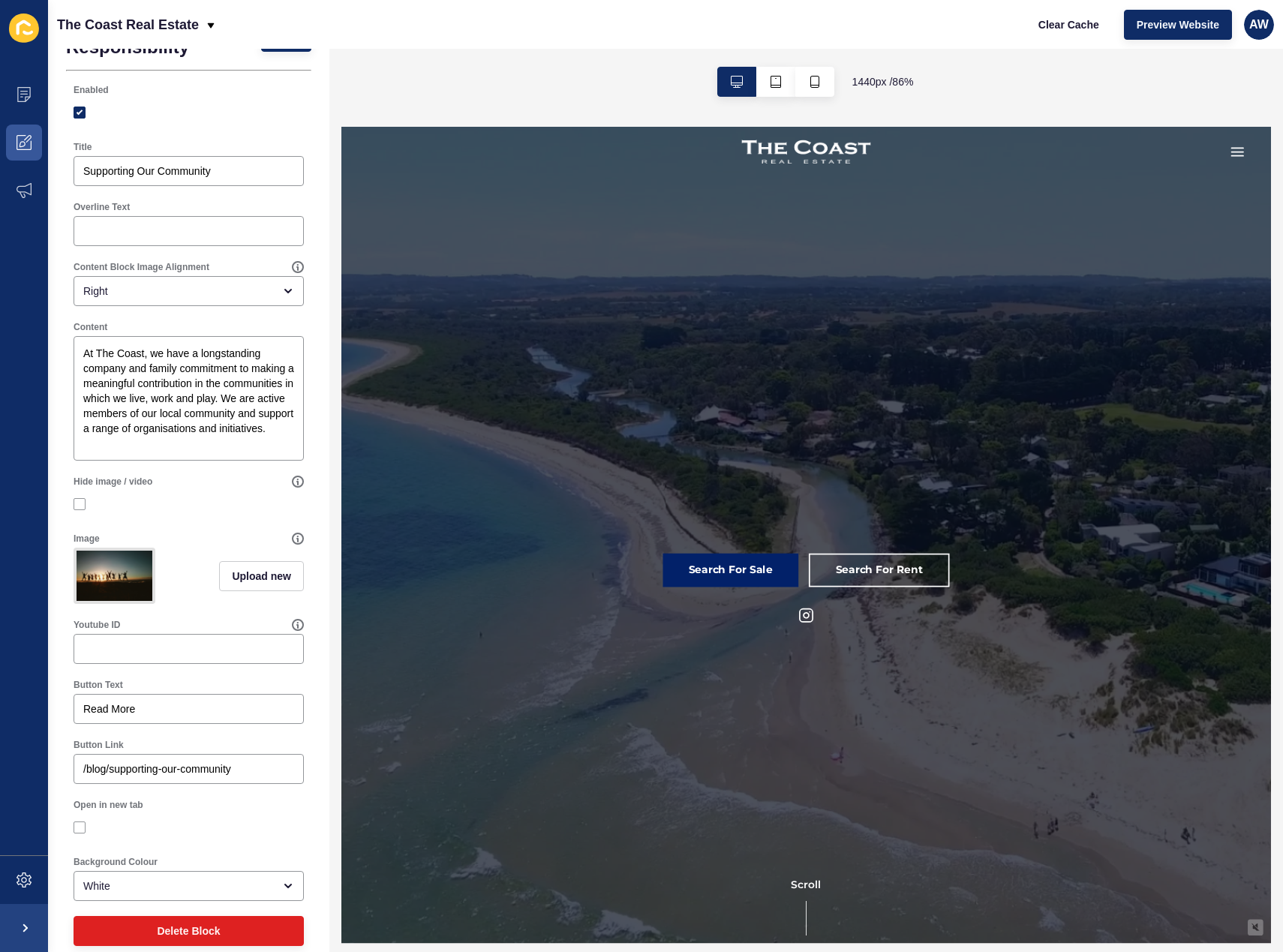
scroll to position [82, 0]
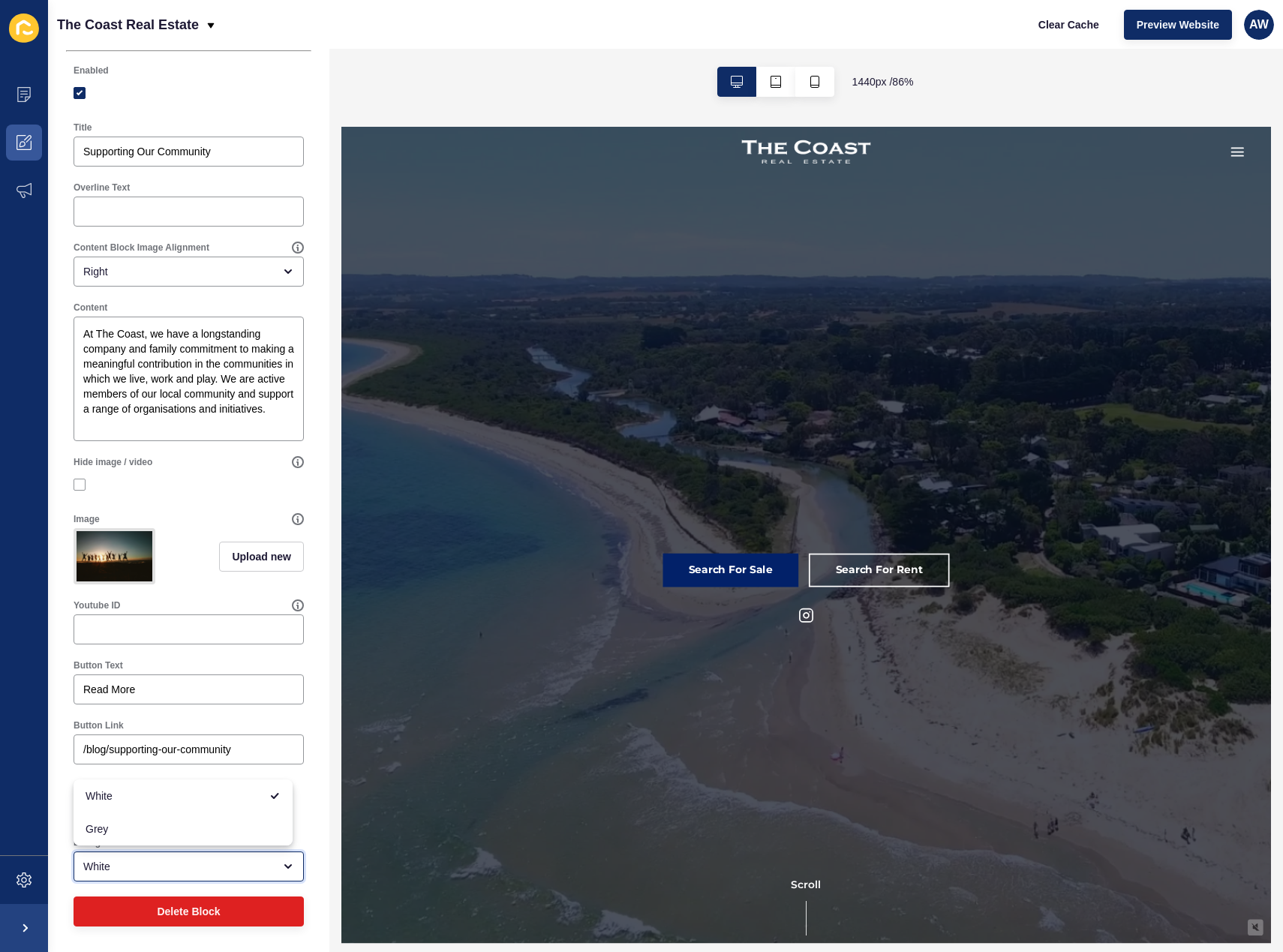
click at [231, 867] on div "White" at bounding box center [178, 867] width 189 height 15
click at [166, 834] on span "Grey" at bounding box center [183, 829] width 195 height 15
type input "Grey"
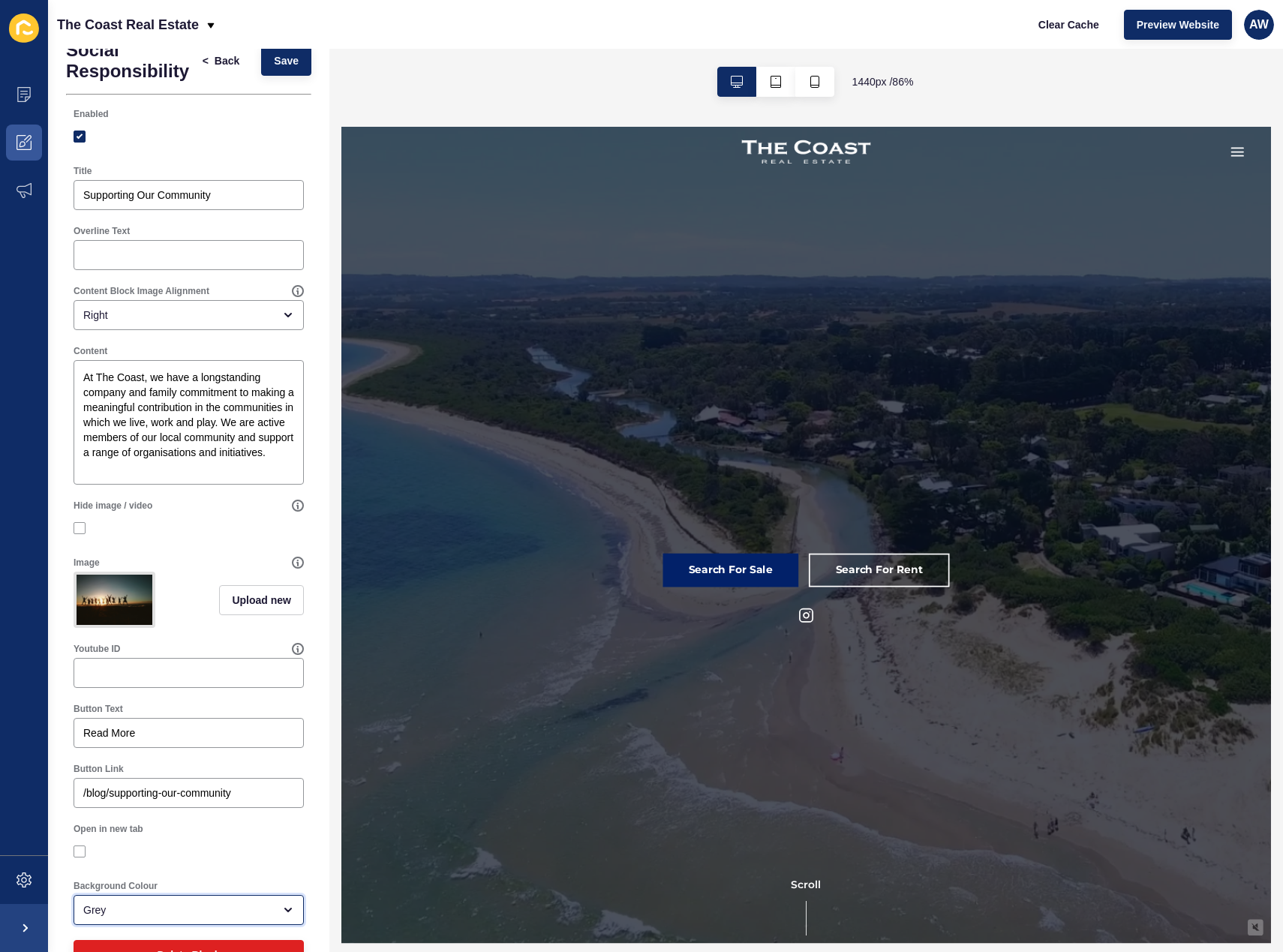
scroll to position [0, 0]
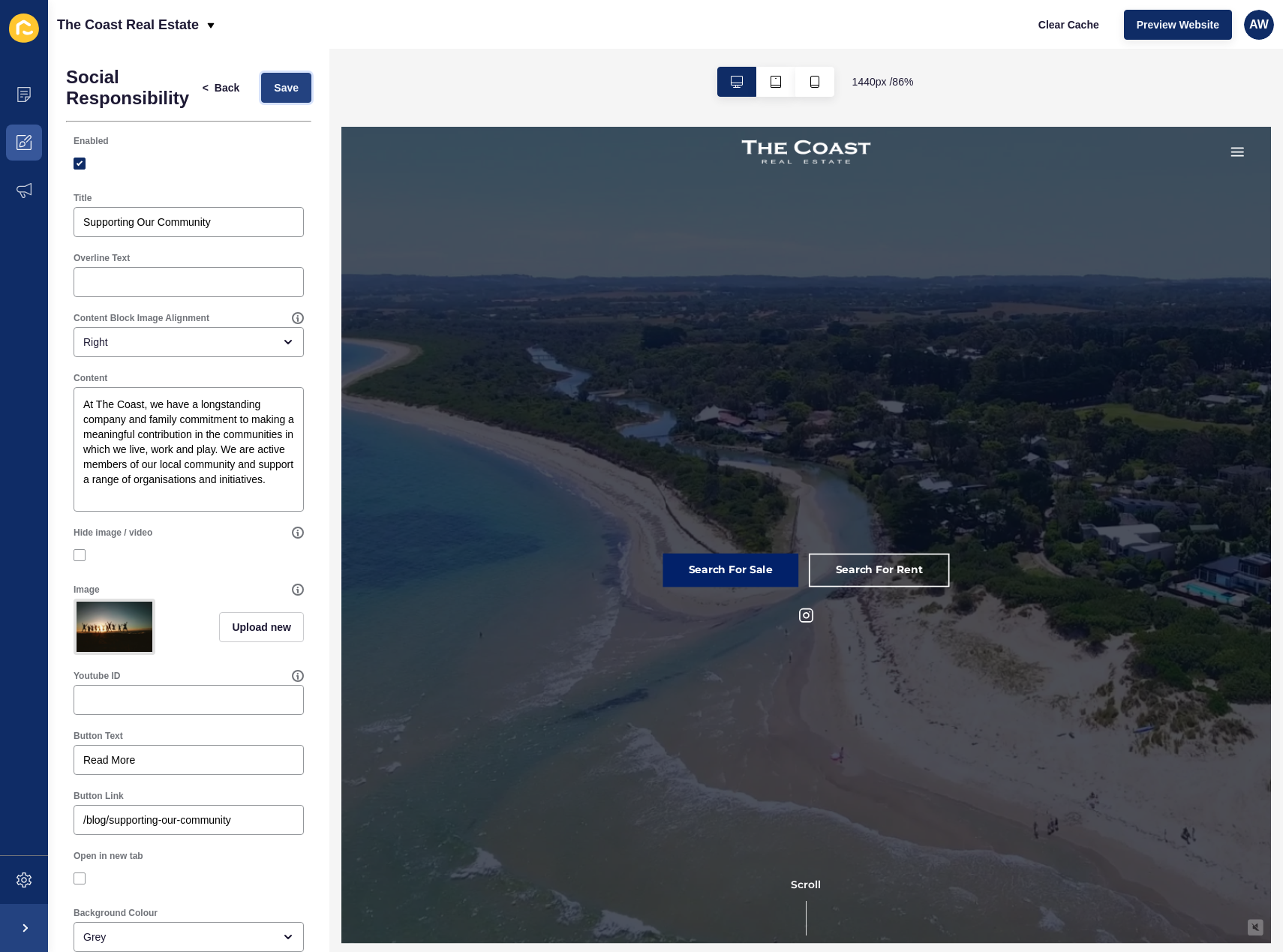
click at [278, 84] on span "Save" at bounding box center [286, 88] width 25 height 15
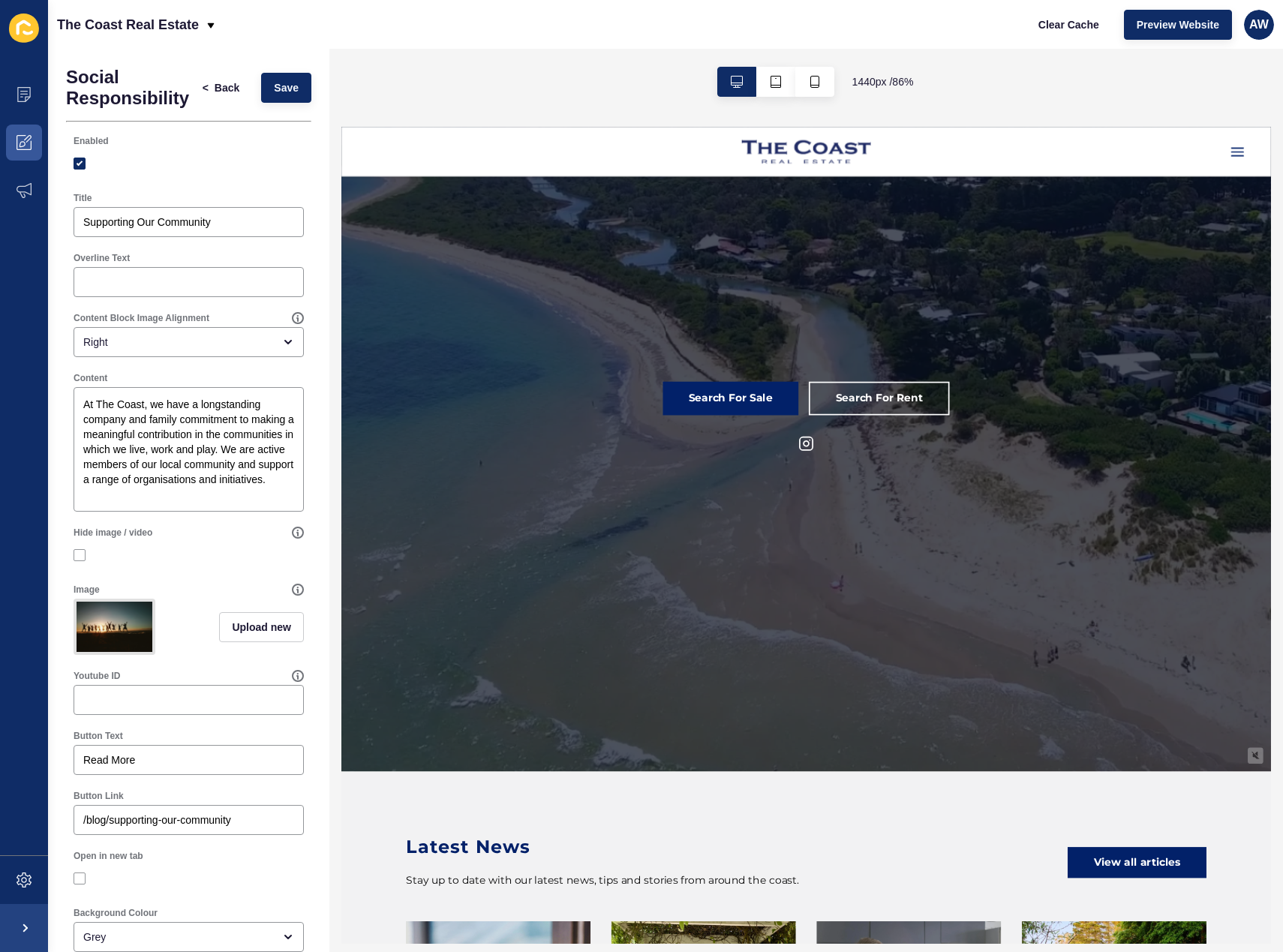
scroll to position [725, 0]
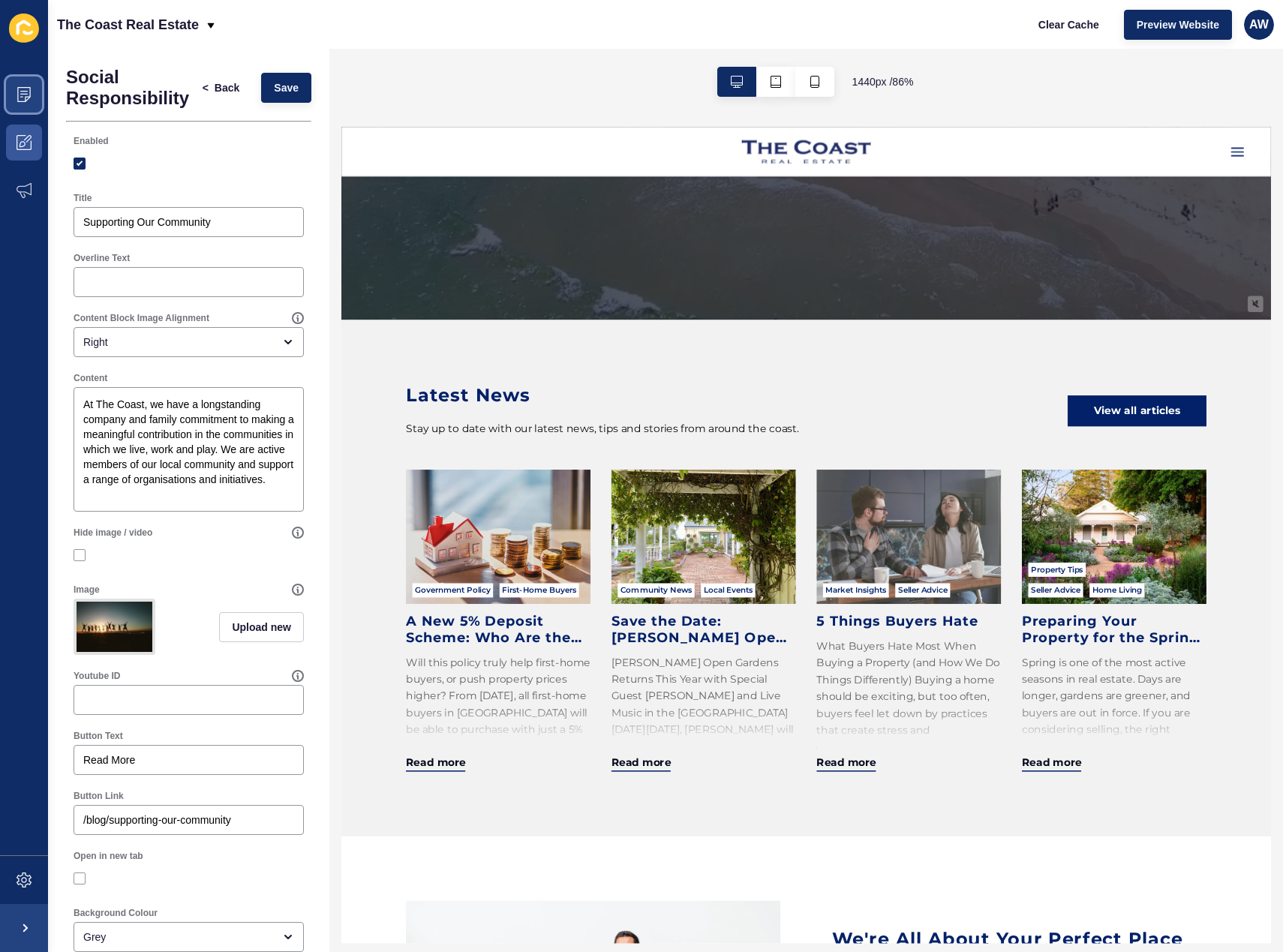
click at [25, 96] on icon at bounding box center [25, 95] width 15 height 15
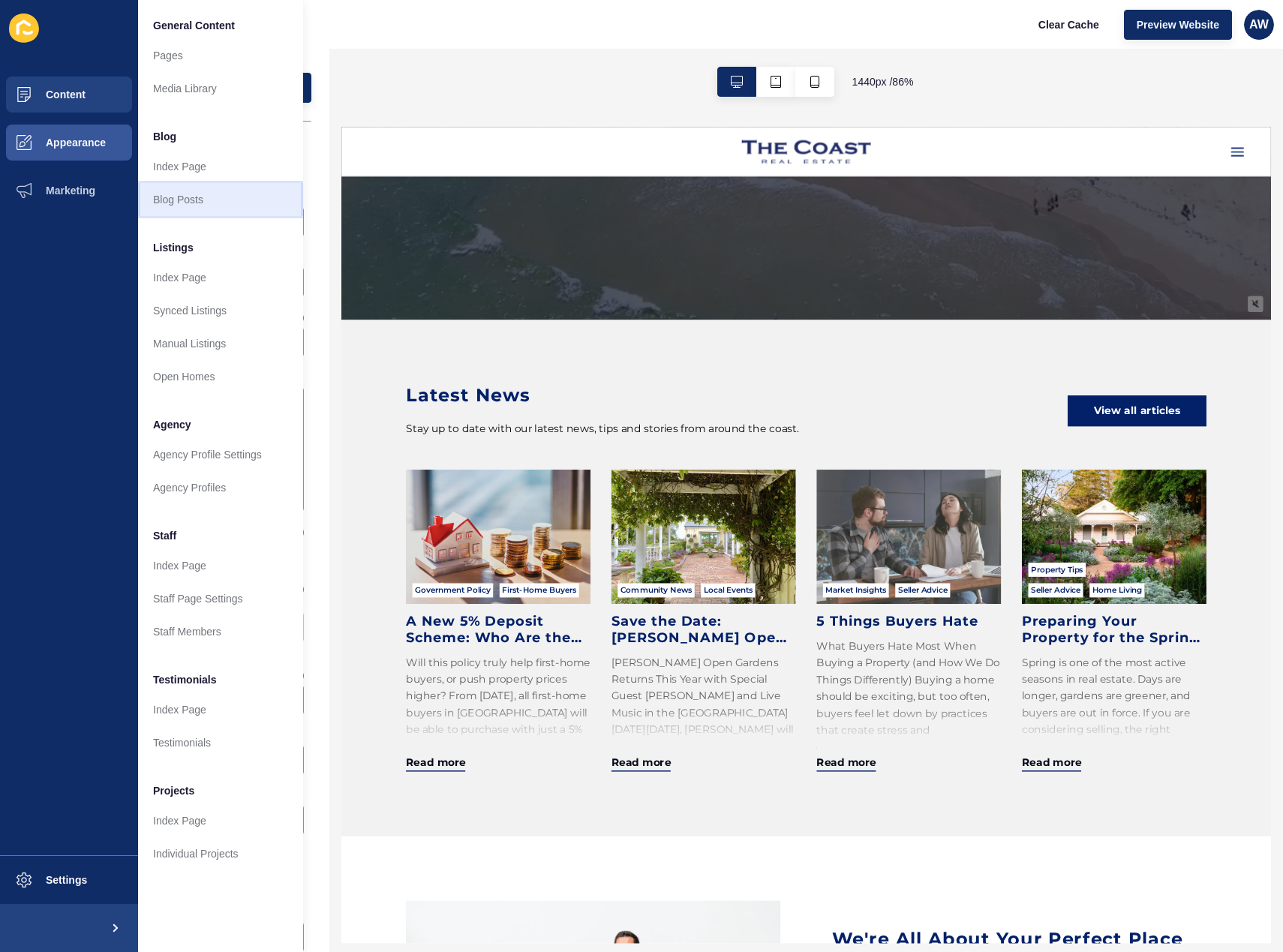
click at [195, 198] on link "Blog Posts" at bounding box center [220, 199] width 165 height 33
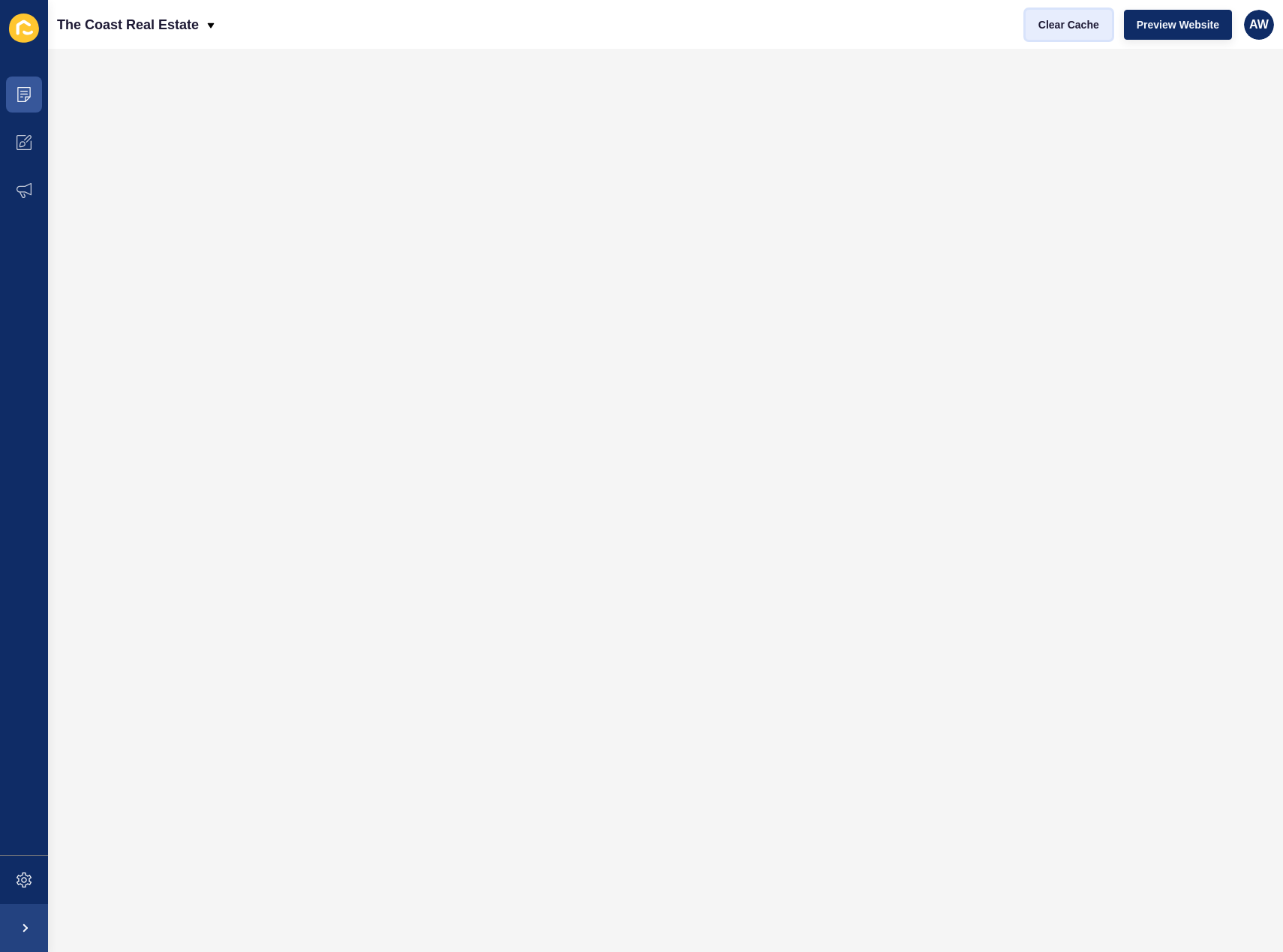
click at [1078, 30] on span "Clear Cache" at bounding box center [1069, 25] width 61 height 15
click at [1088, 30] on span "Clear Cache" at bounding box center [1069, 25] width 61 height 15
click at [34, 110] on span at bounding box center [24, 94] width 48 height 48
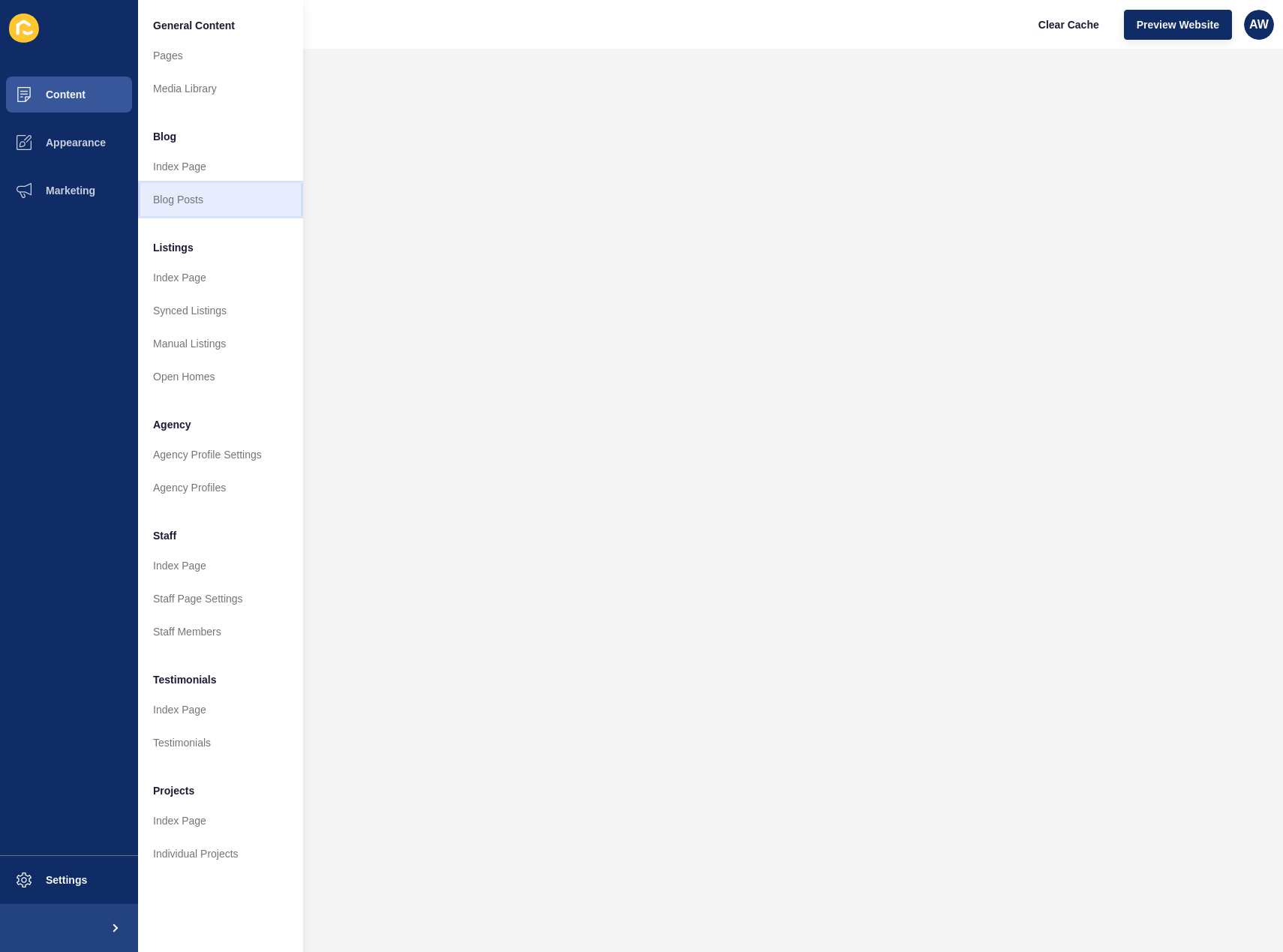
click at [177, 200] on link "Blog Posts" at bounding box center [220, 199] width 165 height 33
